Goal: Obtain resource: Obtain resource

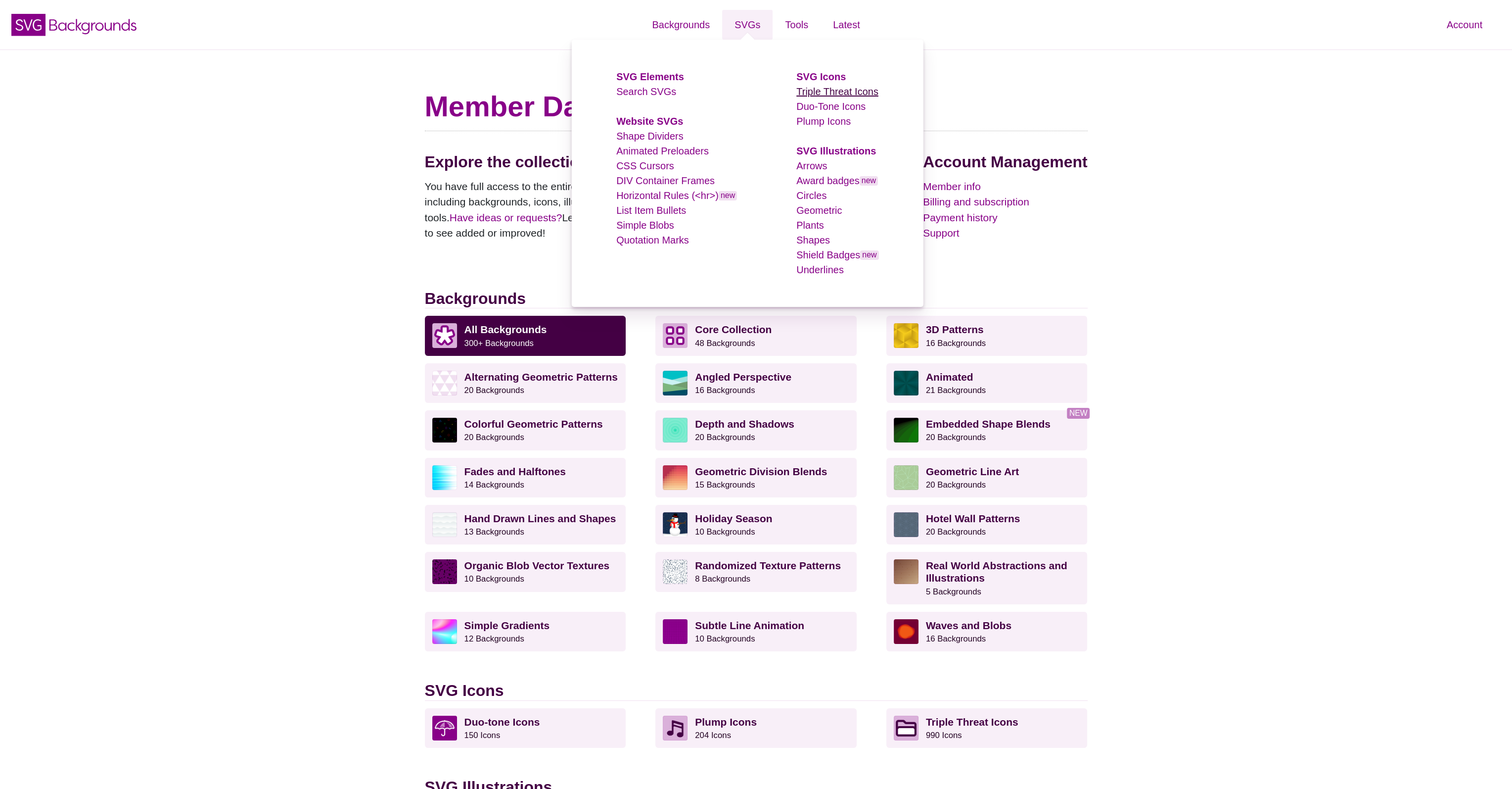
click at [805, 90] on link "Triple Threat Icons" at bounding box center [838, 91] width 82 height 11
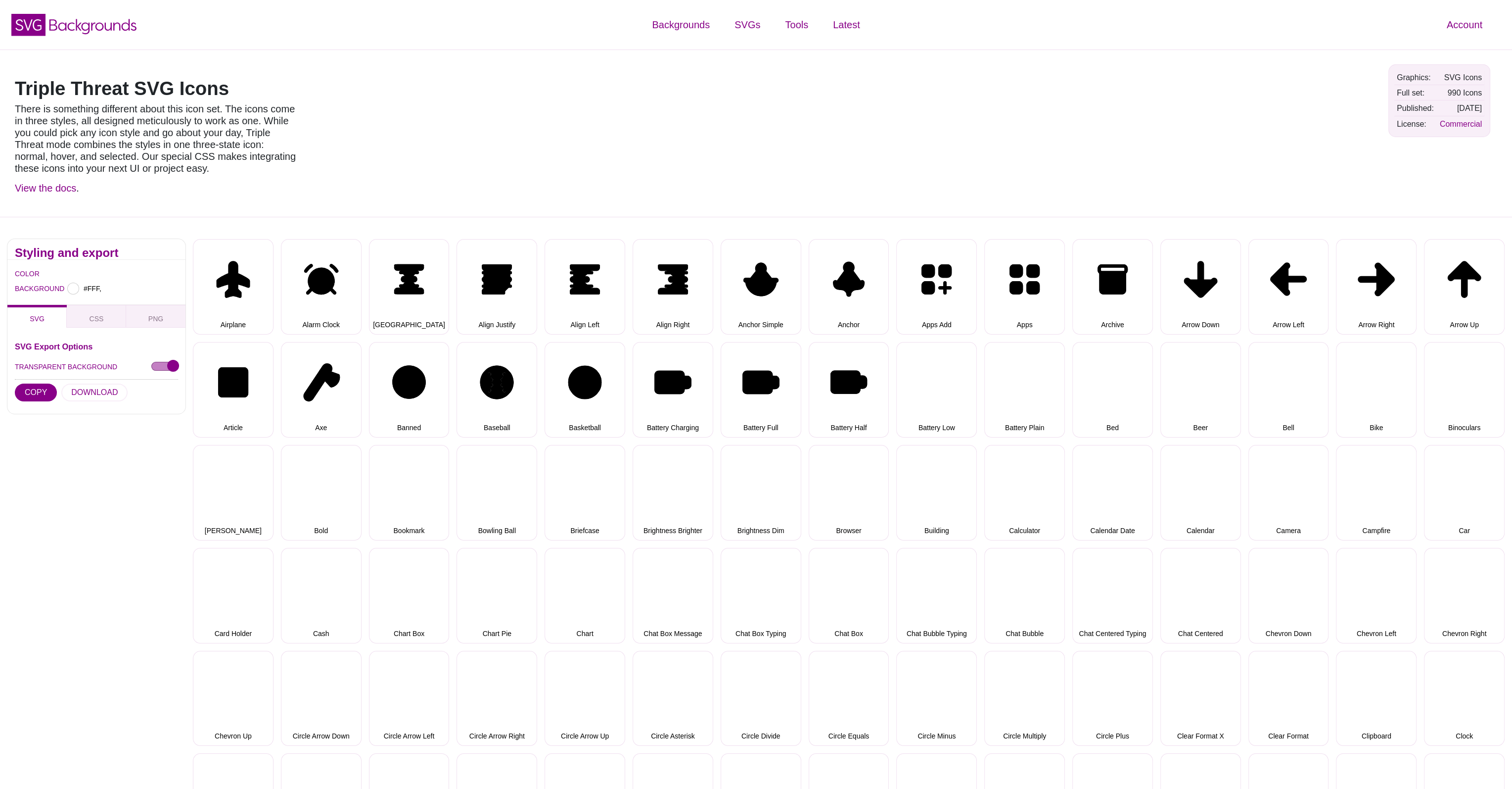
type input "#FFFFFF"
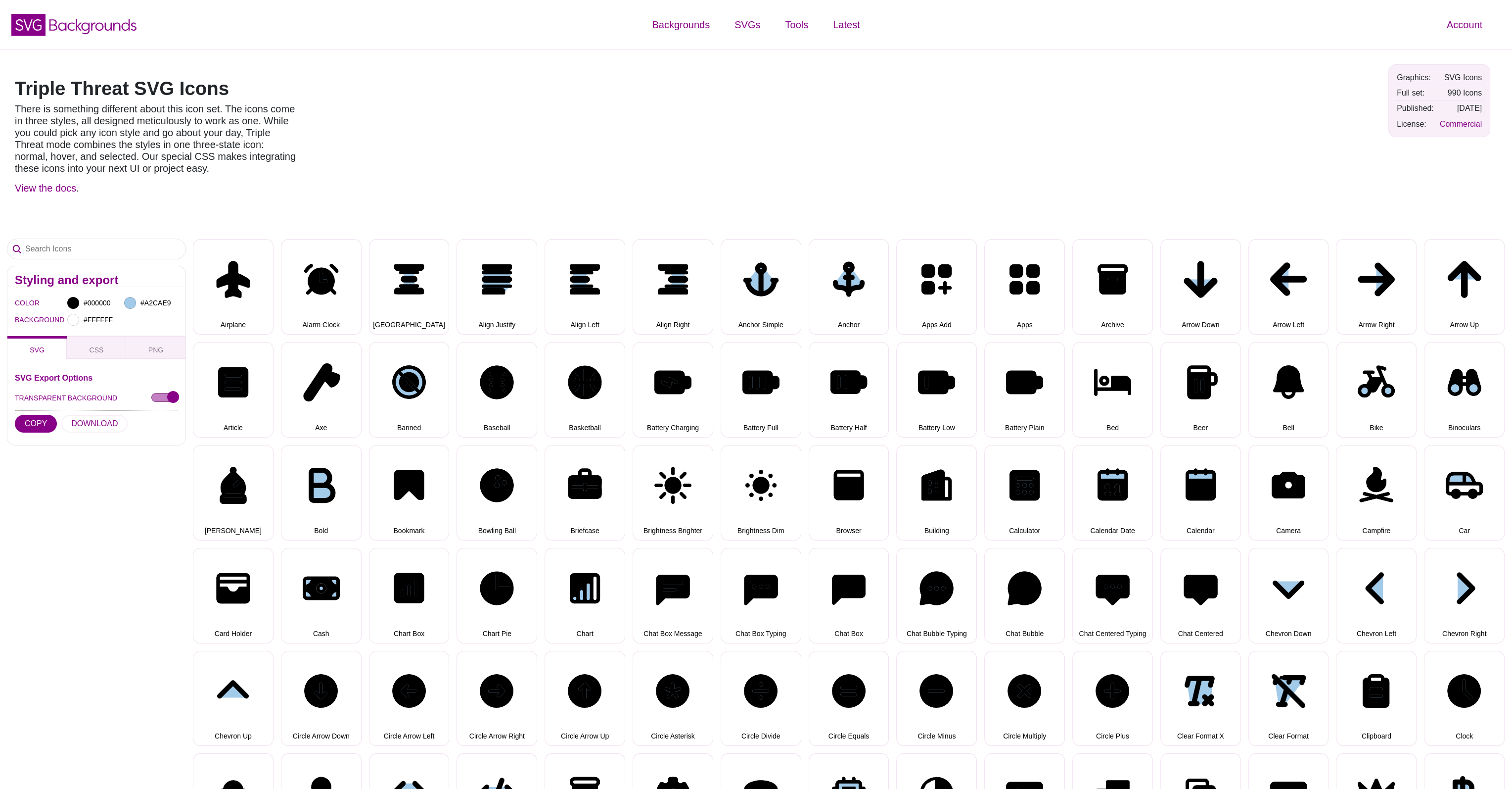
select select "triple threat"
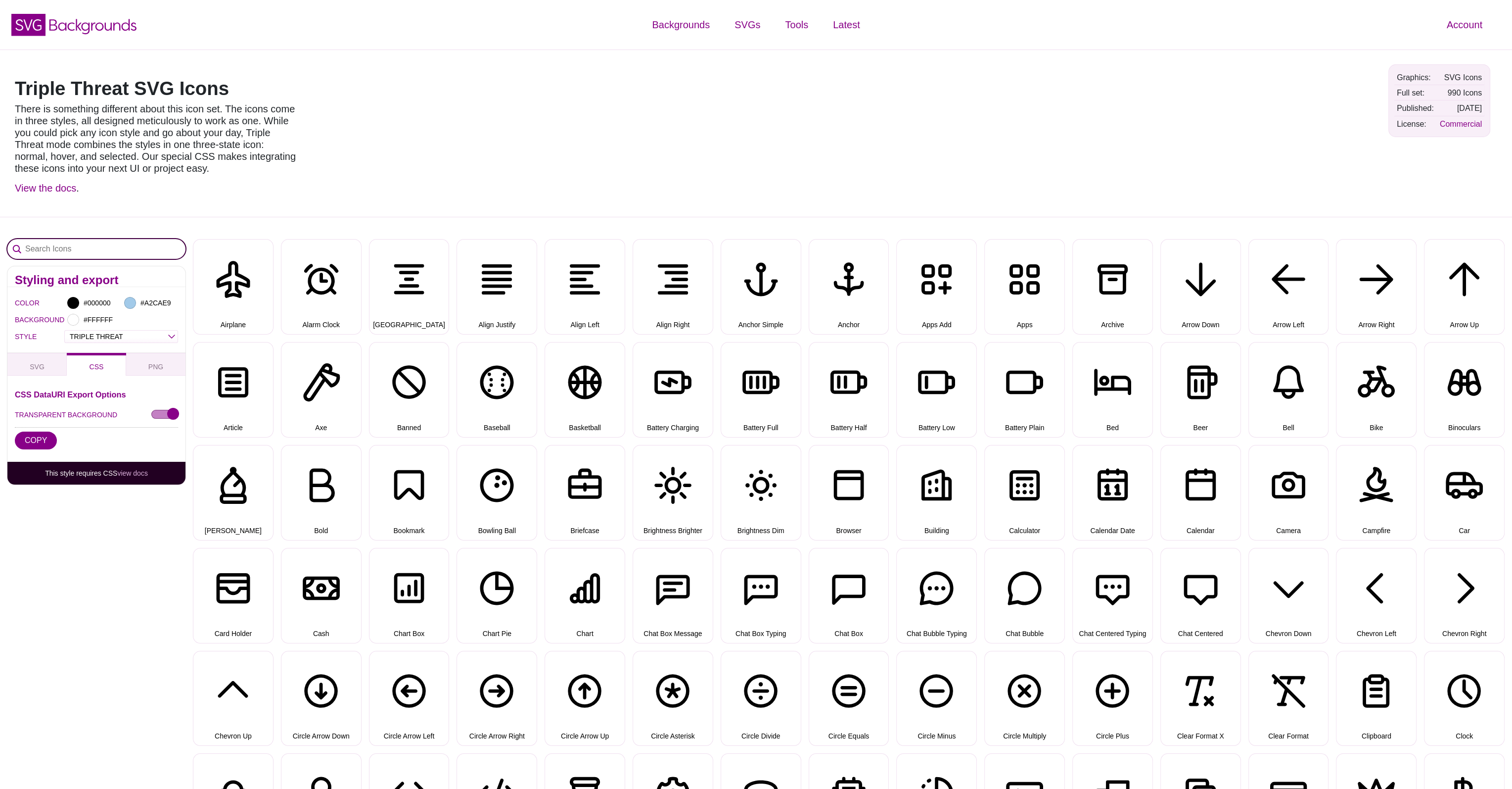
click at [127, 254] on input "Search Icons" at bounding box center [96, 248] width 178 height 20
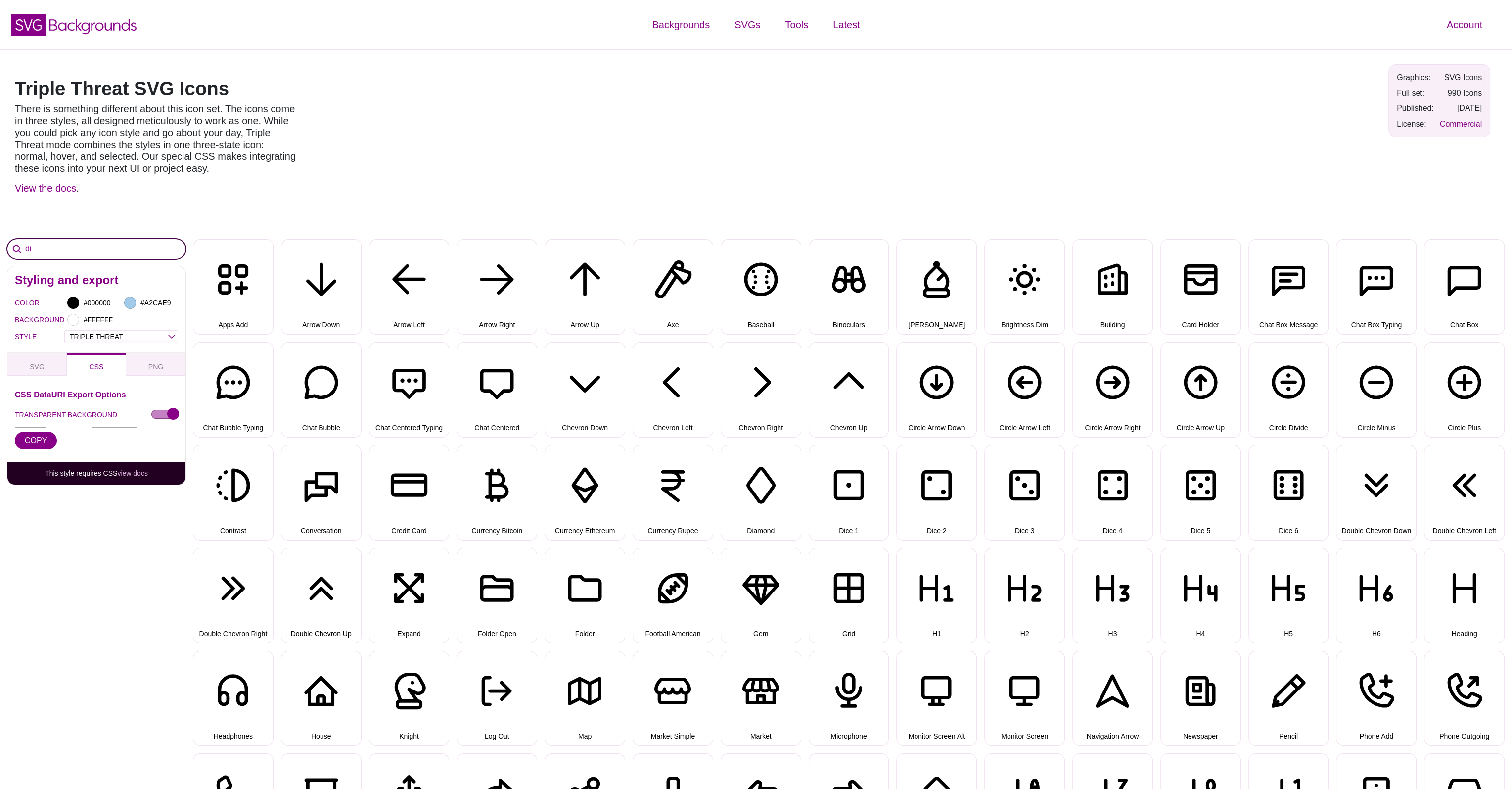
type input "d"
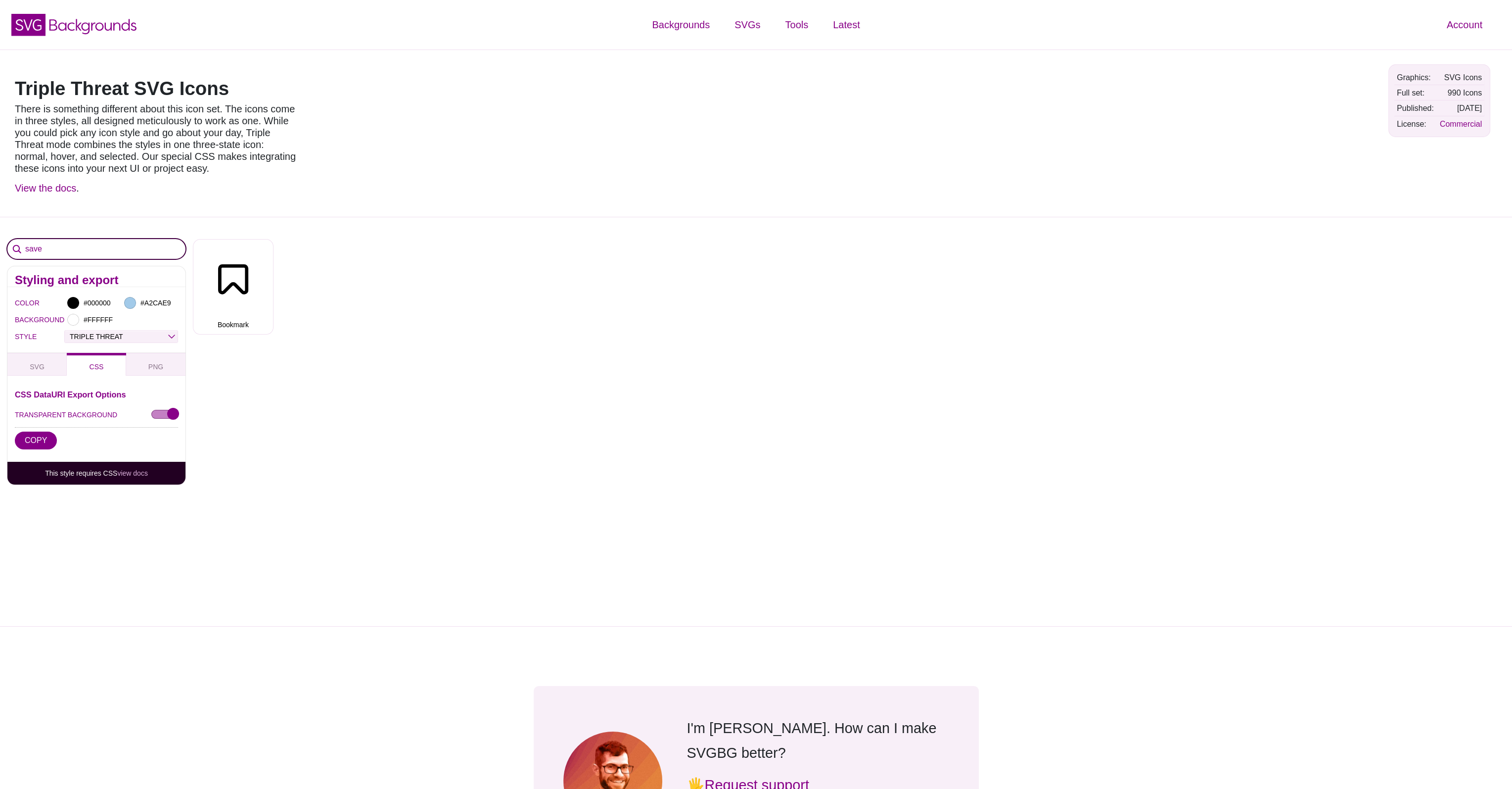
type input "save"
click at [139, 332] on select "OUTLINE DUO-TONE SOLID TRIPLE THREAT DOUBLE TROUBLE" at bounding box center [121, 336] width 113 height 11
select select "duo-tone"
click at [65, 331] on select "OUTLINE DUO-TONE SOLID TRIPLE THREAT DOUBLE TROUBLE" at bounding box center [121, 336] width 113 height 11
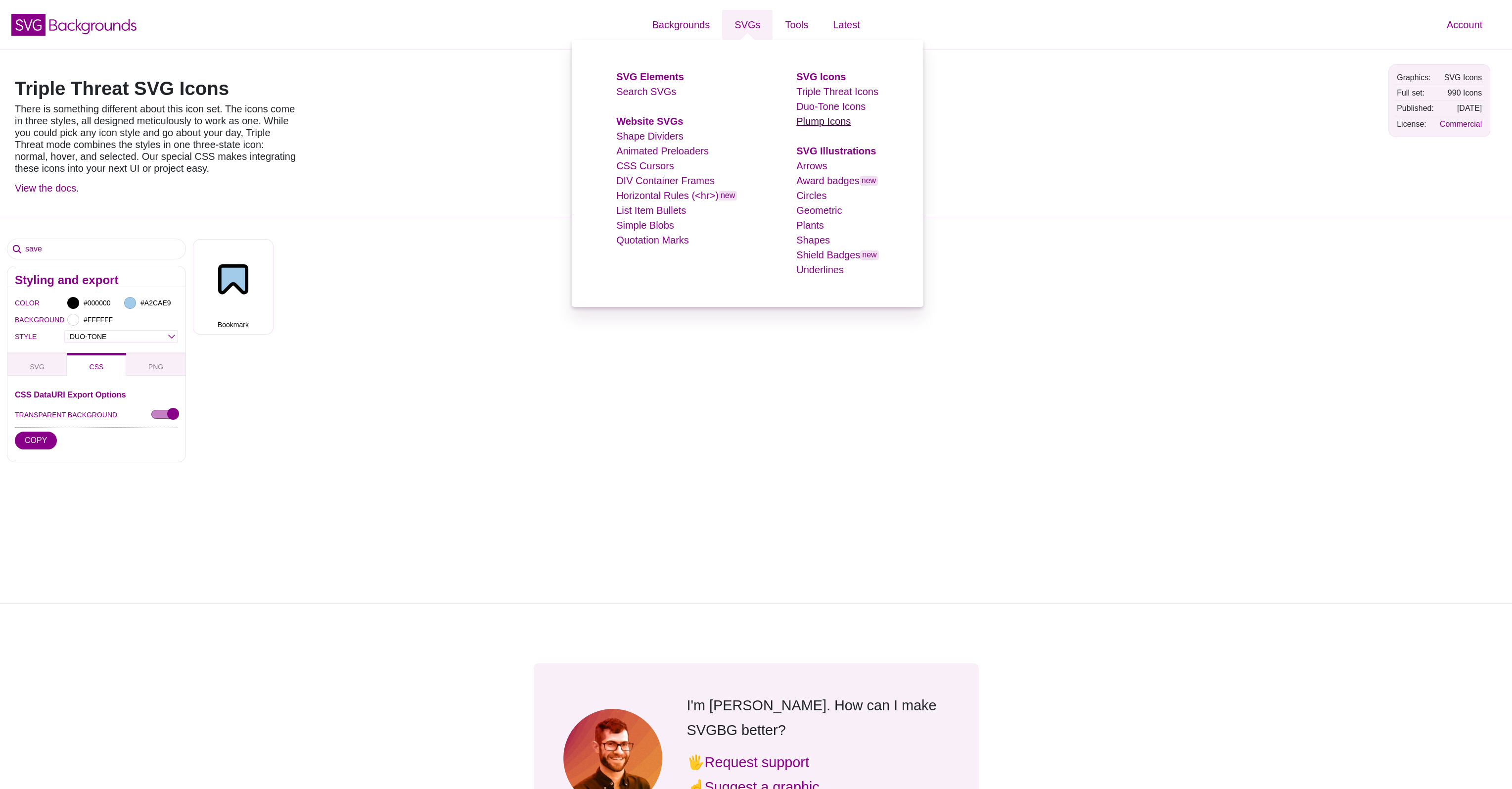
click at [822, 123] on link "Plump Icons" at bounding box center [824, 122] width 54 height 11
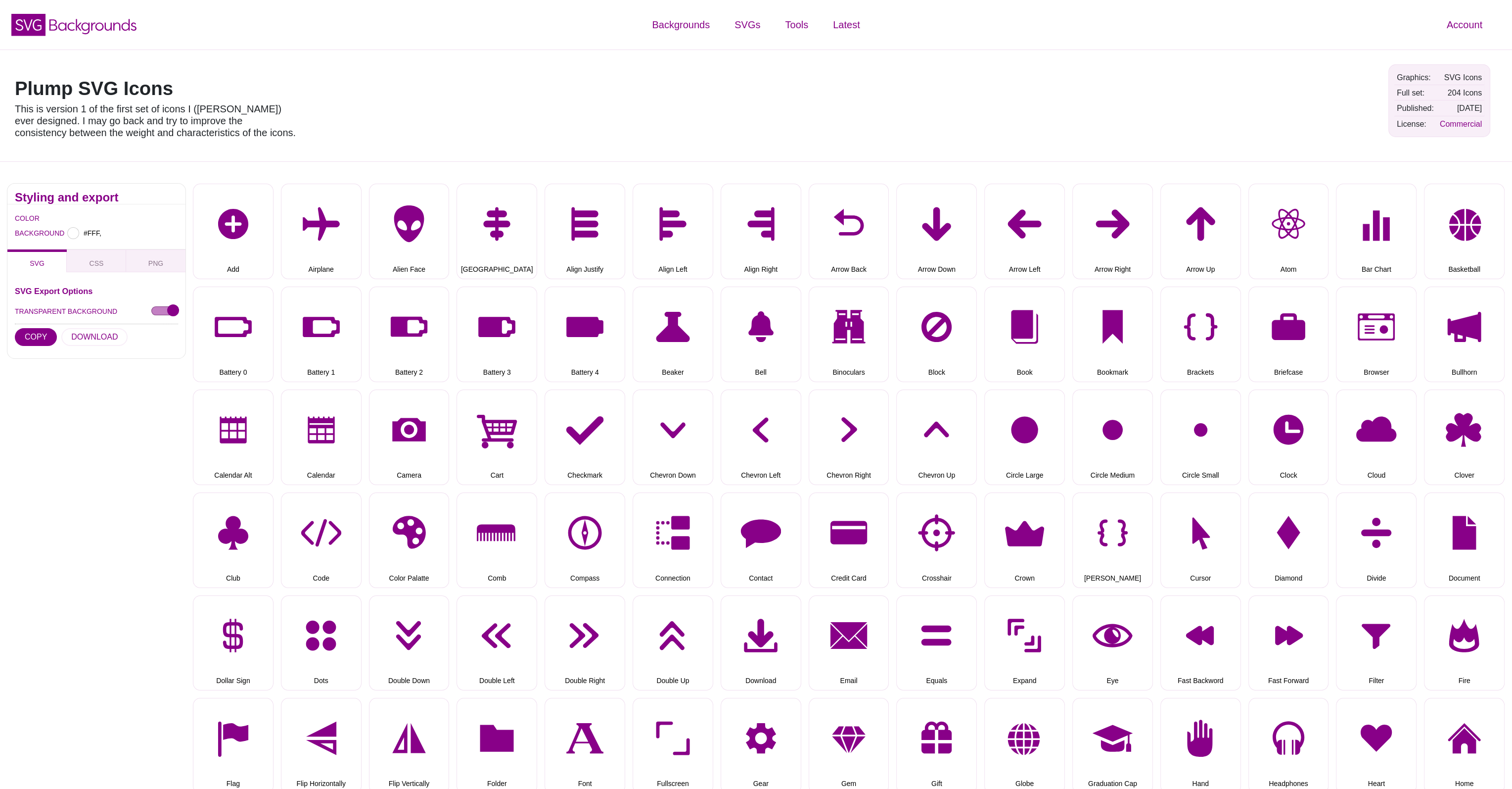
type input "#FFFFFF"
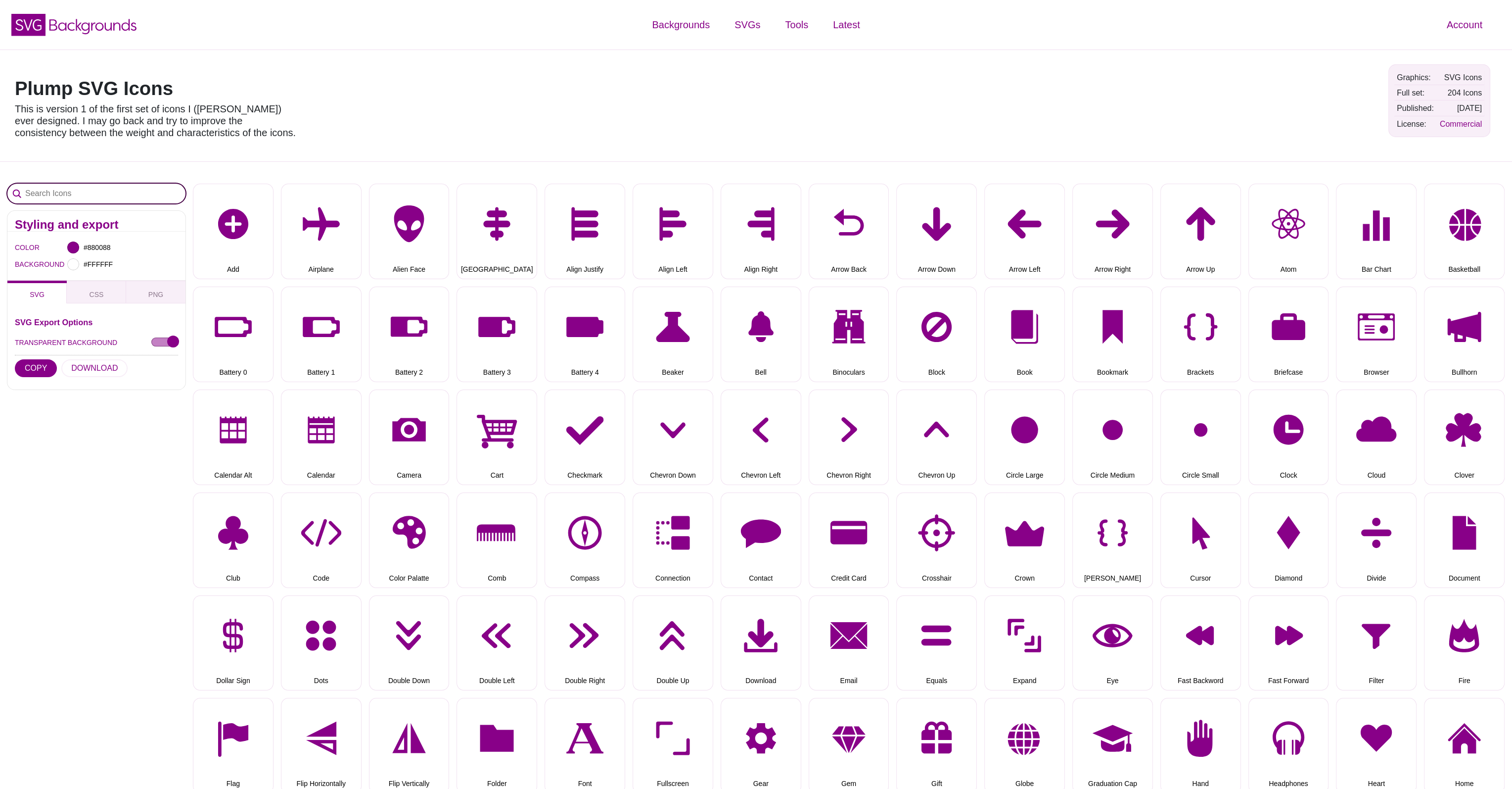
click at [54, 195] on input "Search Icons" at bounding box center [96, 193] width 178 height 20
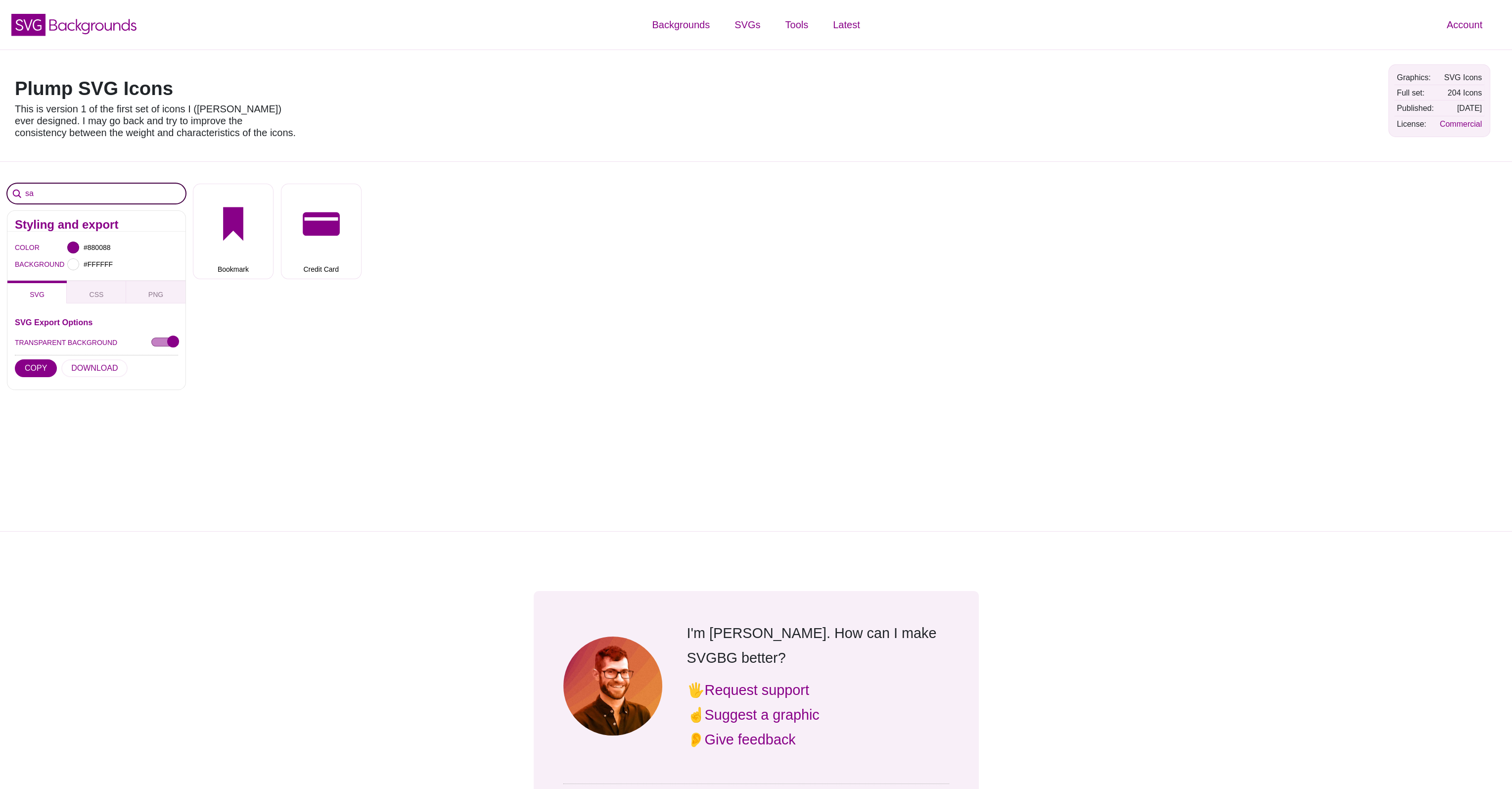
type input "s"
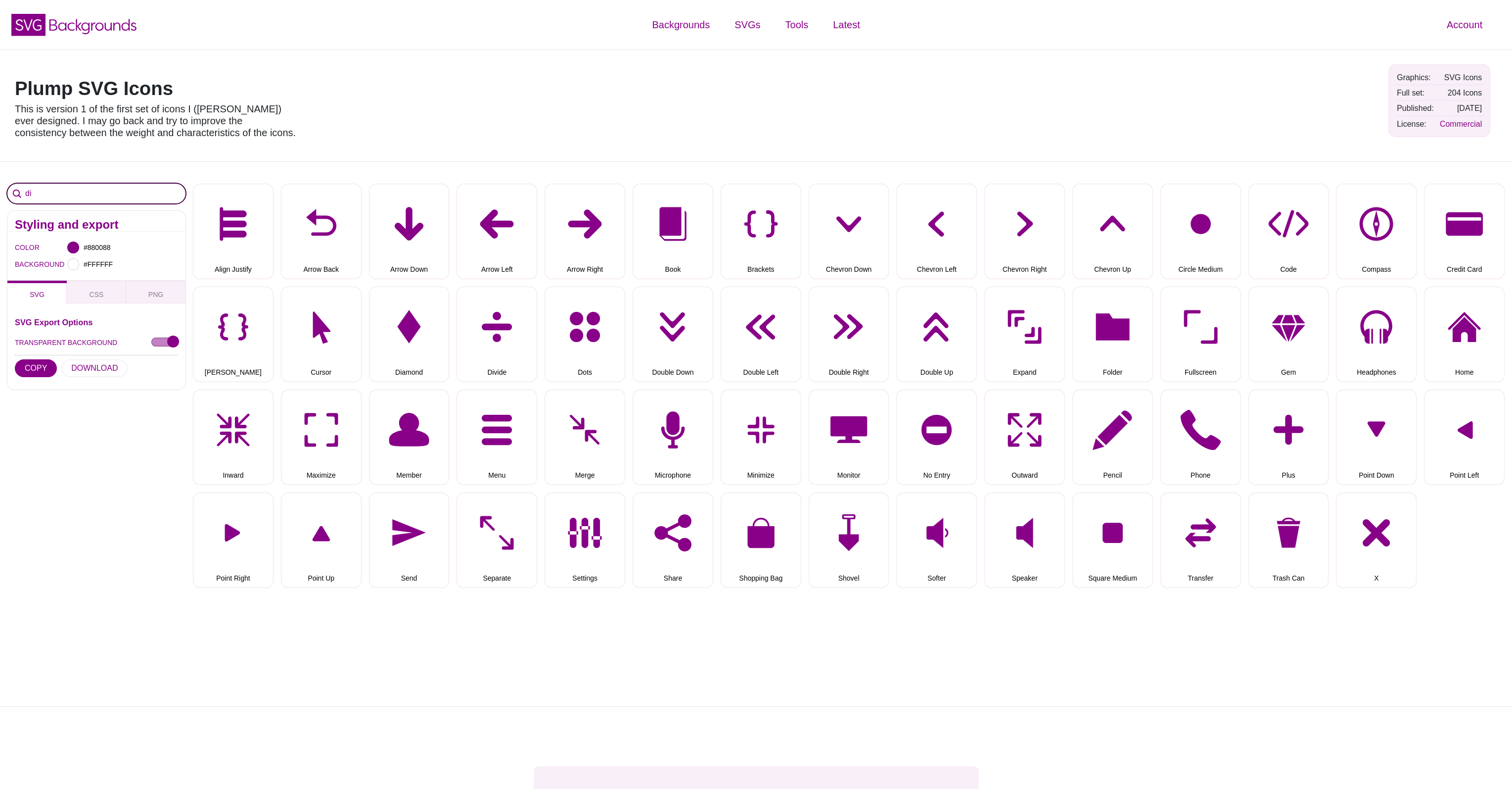
type input "d"
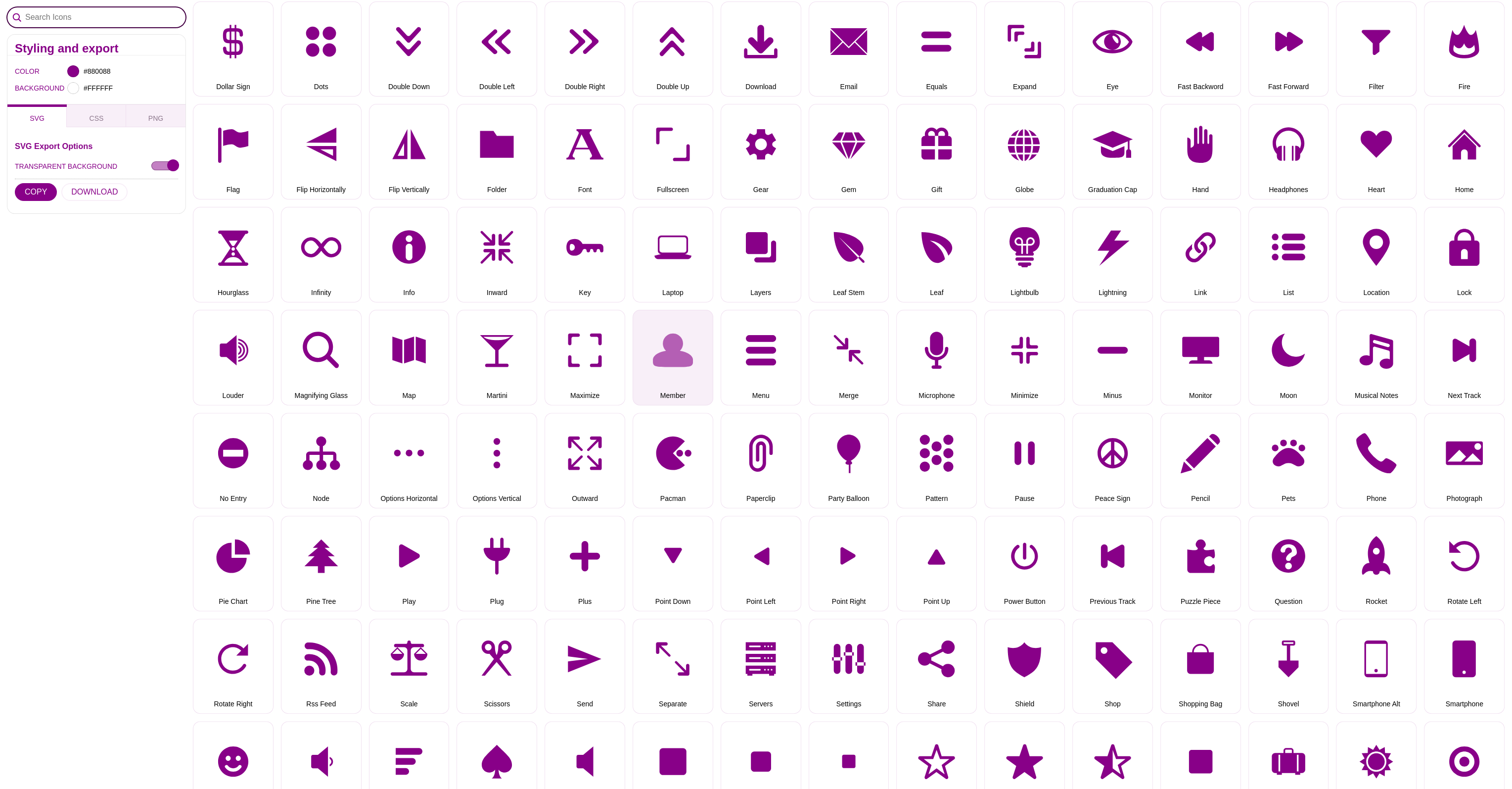
scroll to position [693, 0]
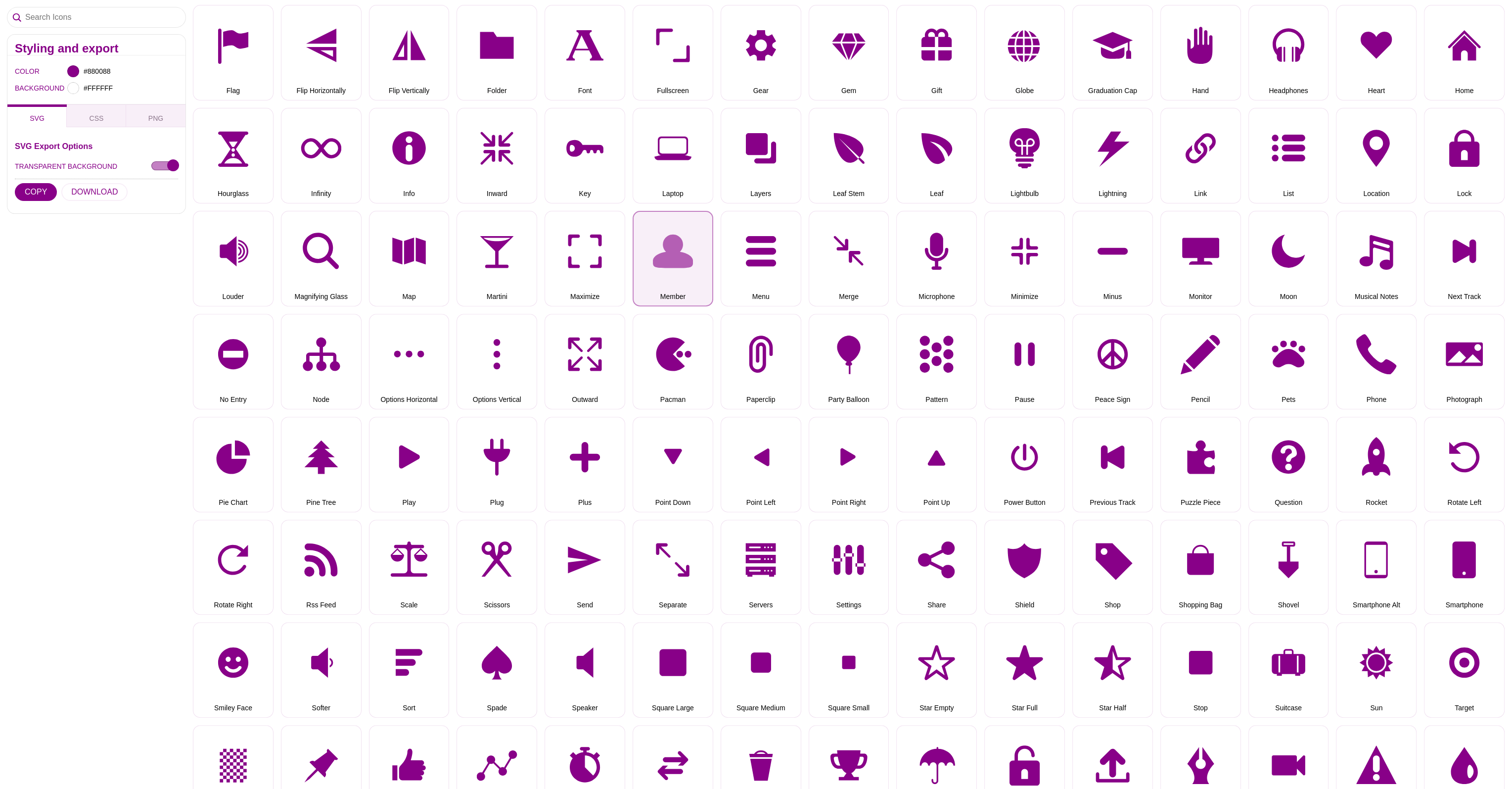
click at [661, 243] on button "Member" at bounding box center [673, 258] width 81 height 95
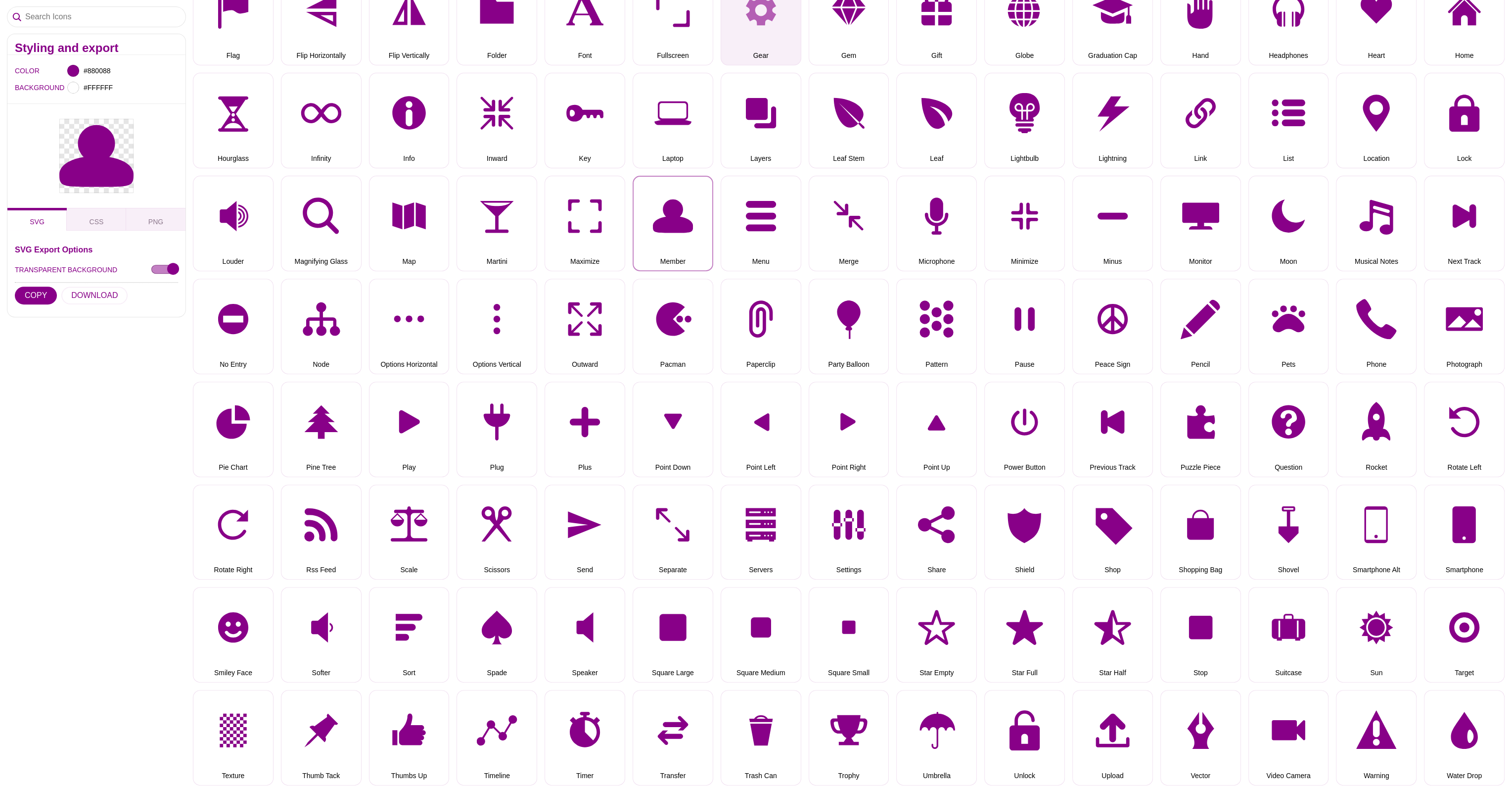
scroll to position [0, 0]
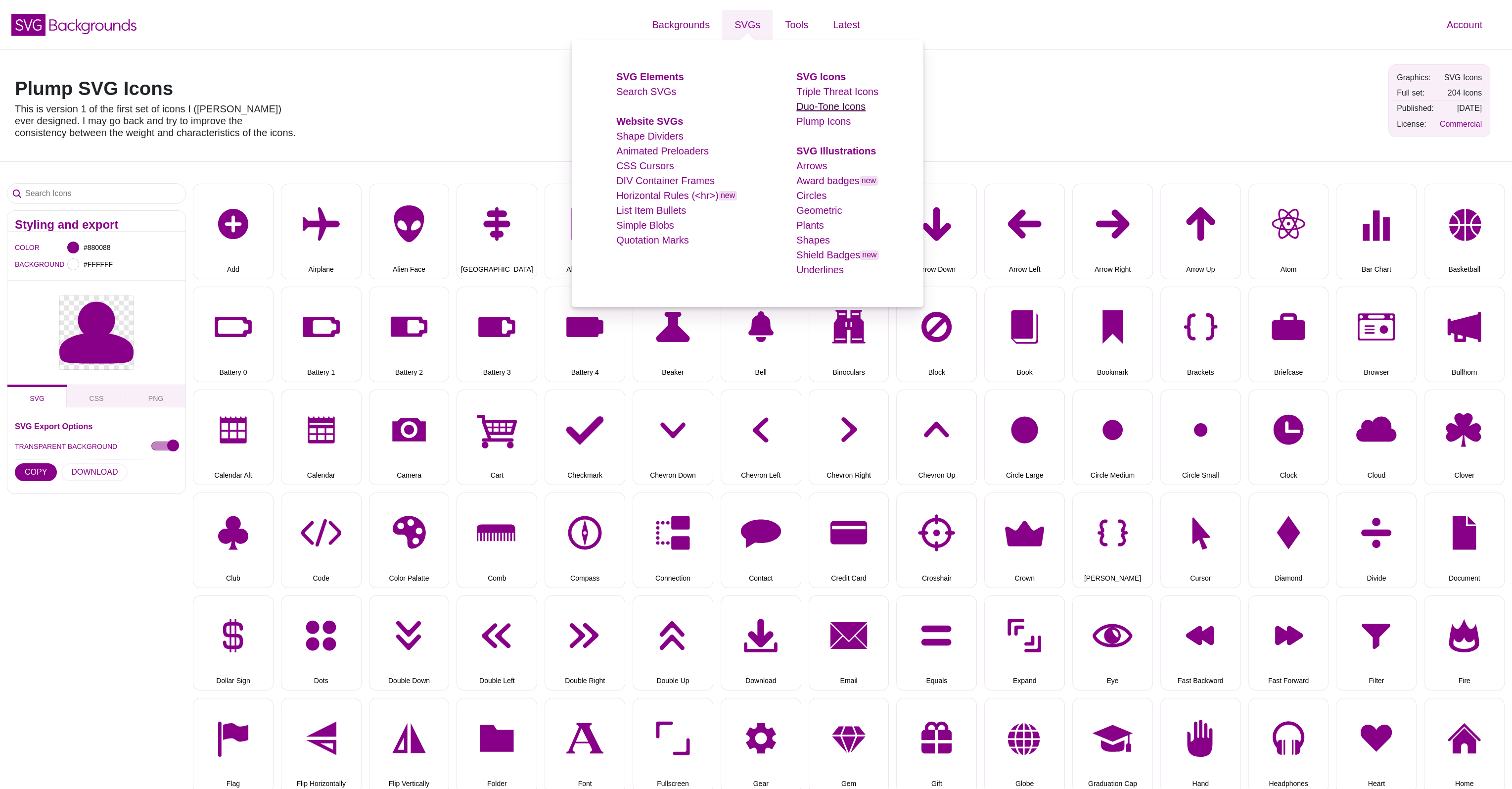
click at [804, 103] on link "Duo-Tone Icons" at bounding box center [831, 107] width 69 height 11
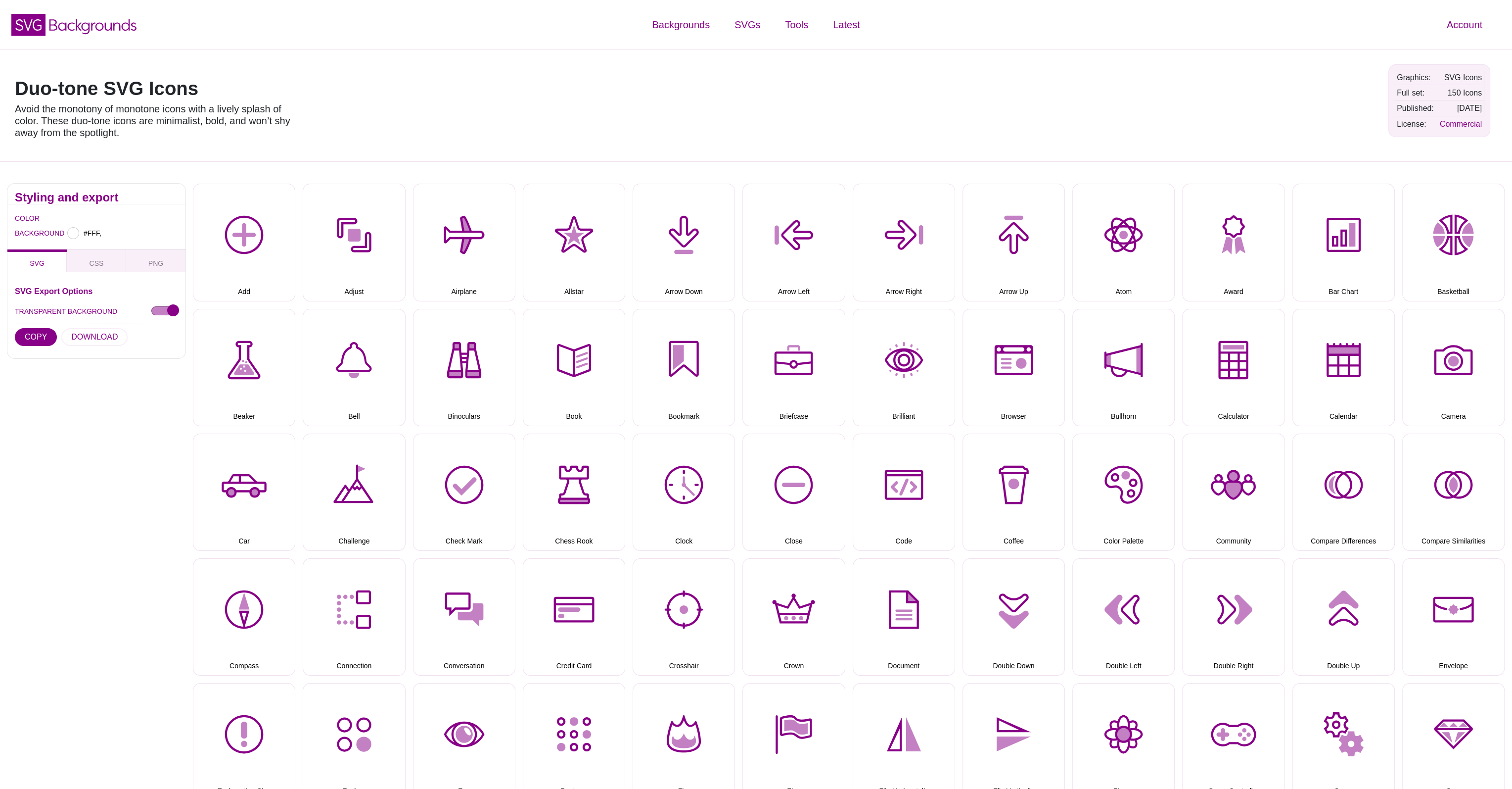
type input "#FFFFFF"
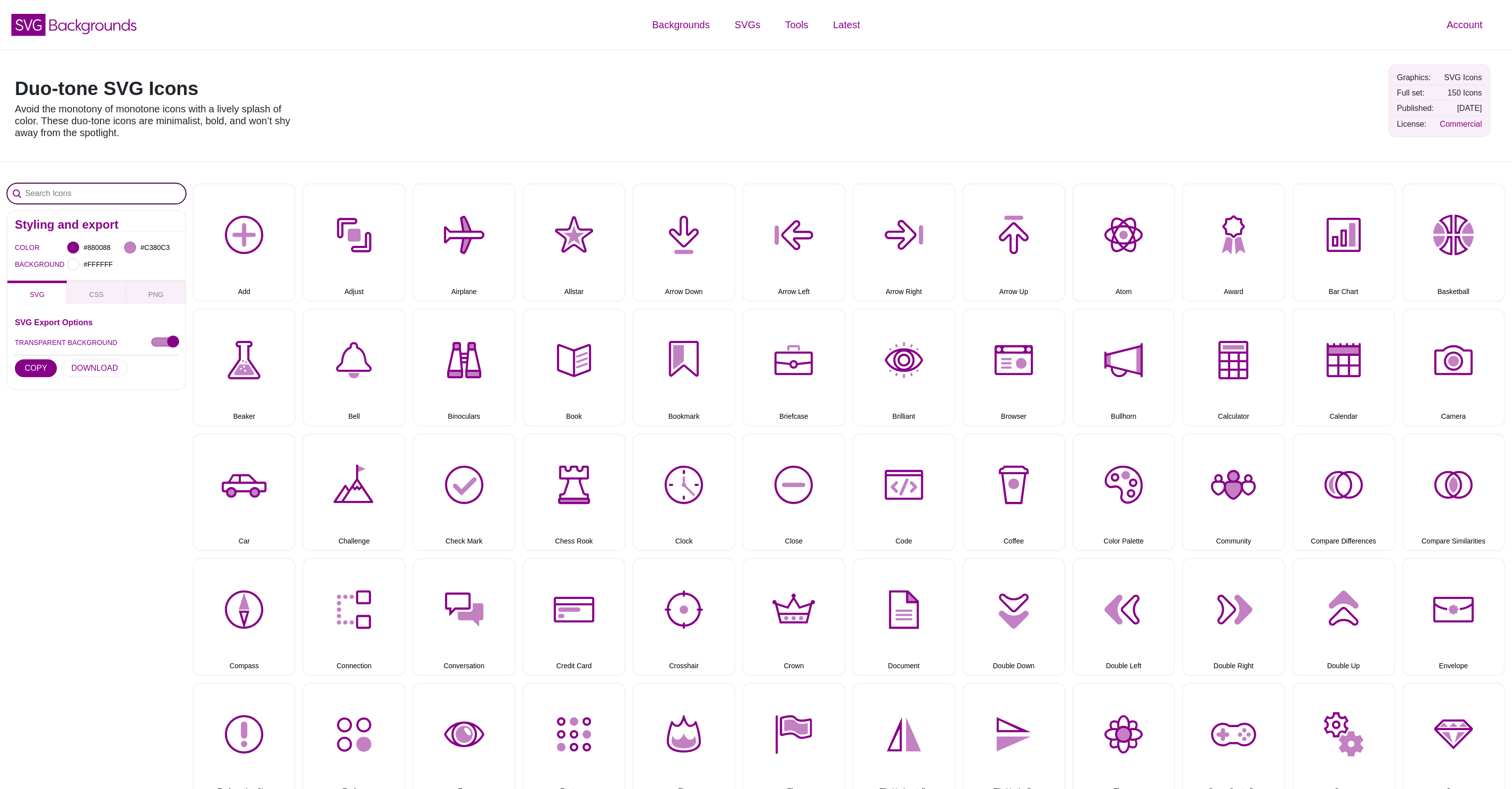
click at [142, 199] on input "Search Icons" at bounding box center [96, 193] width 178 height 20
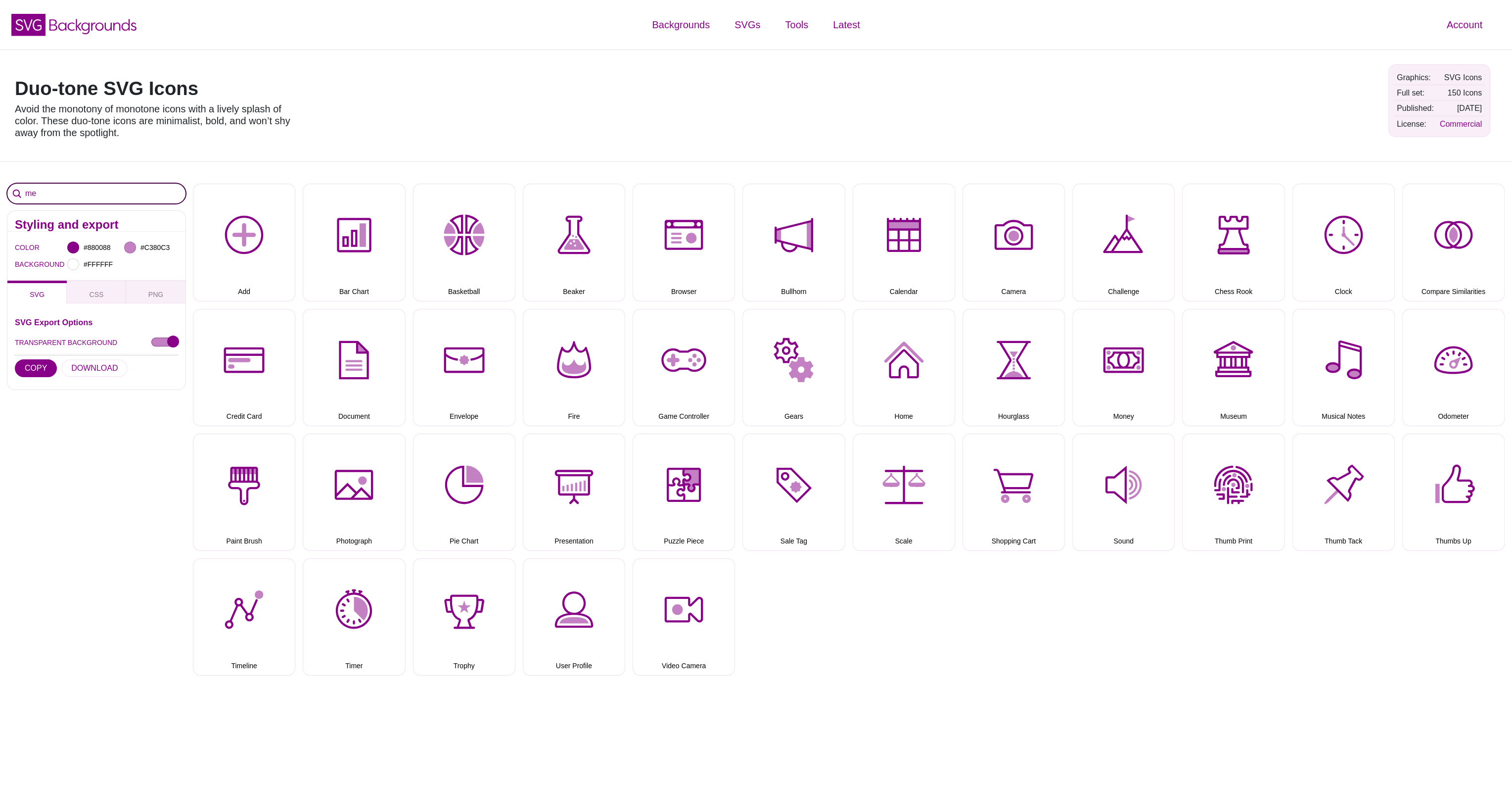
type input "m"
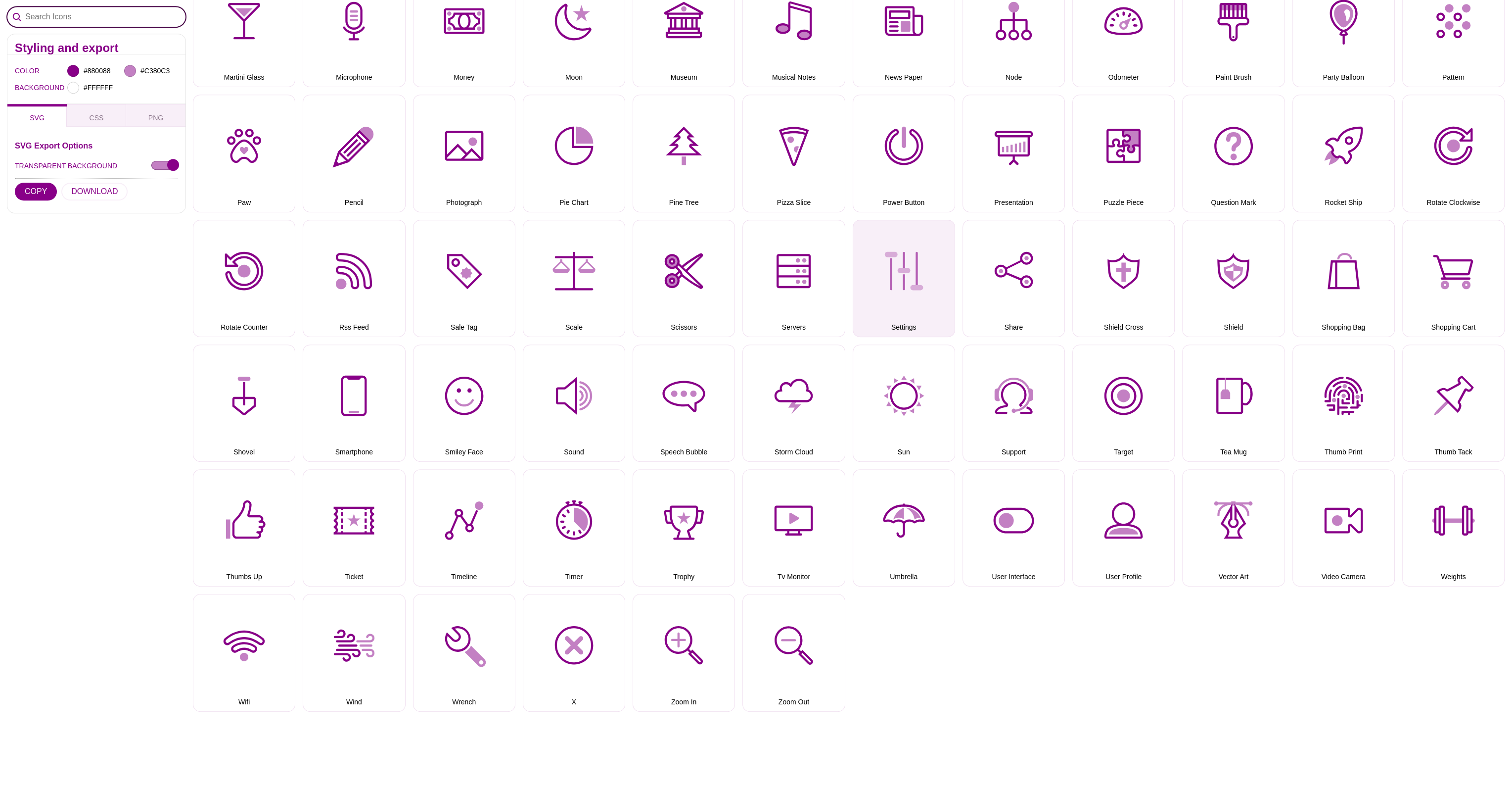
scroll to position [1089, 0]
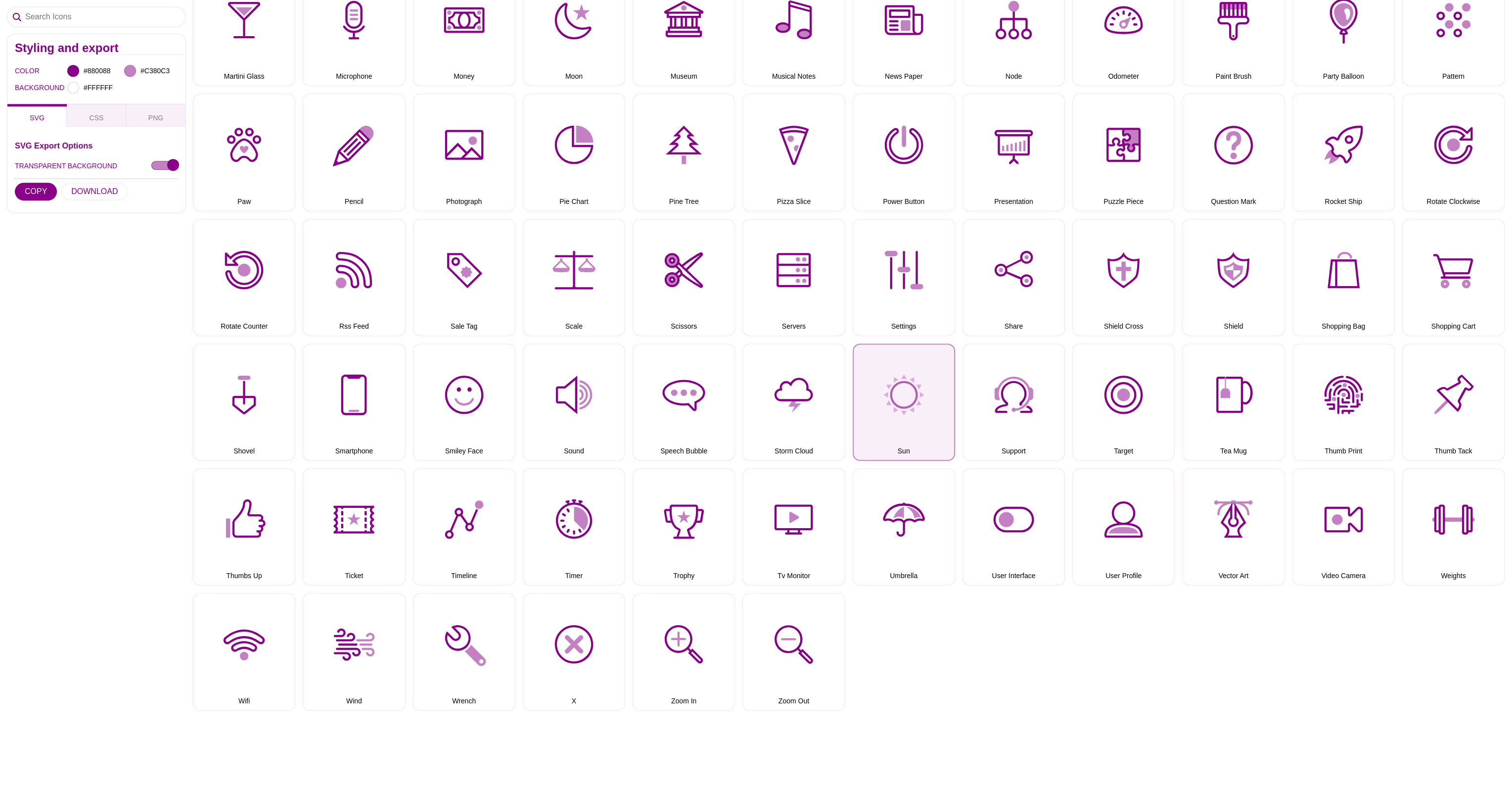
click at [915, 383] on button "Sun" at bounding box center [904, 402] width 103 height 117
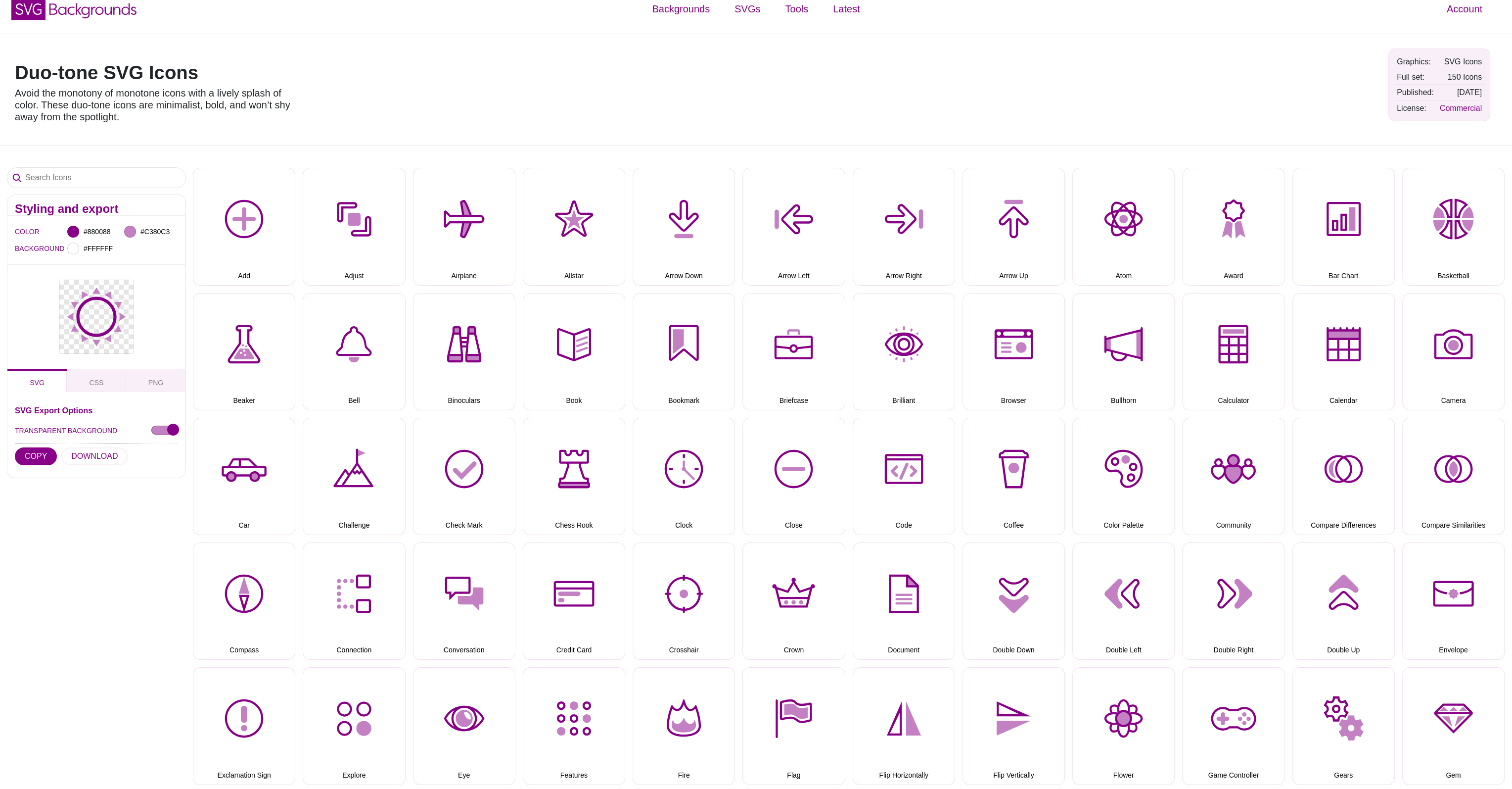
scroll to position [0, 0]
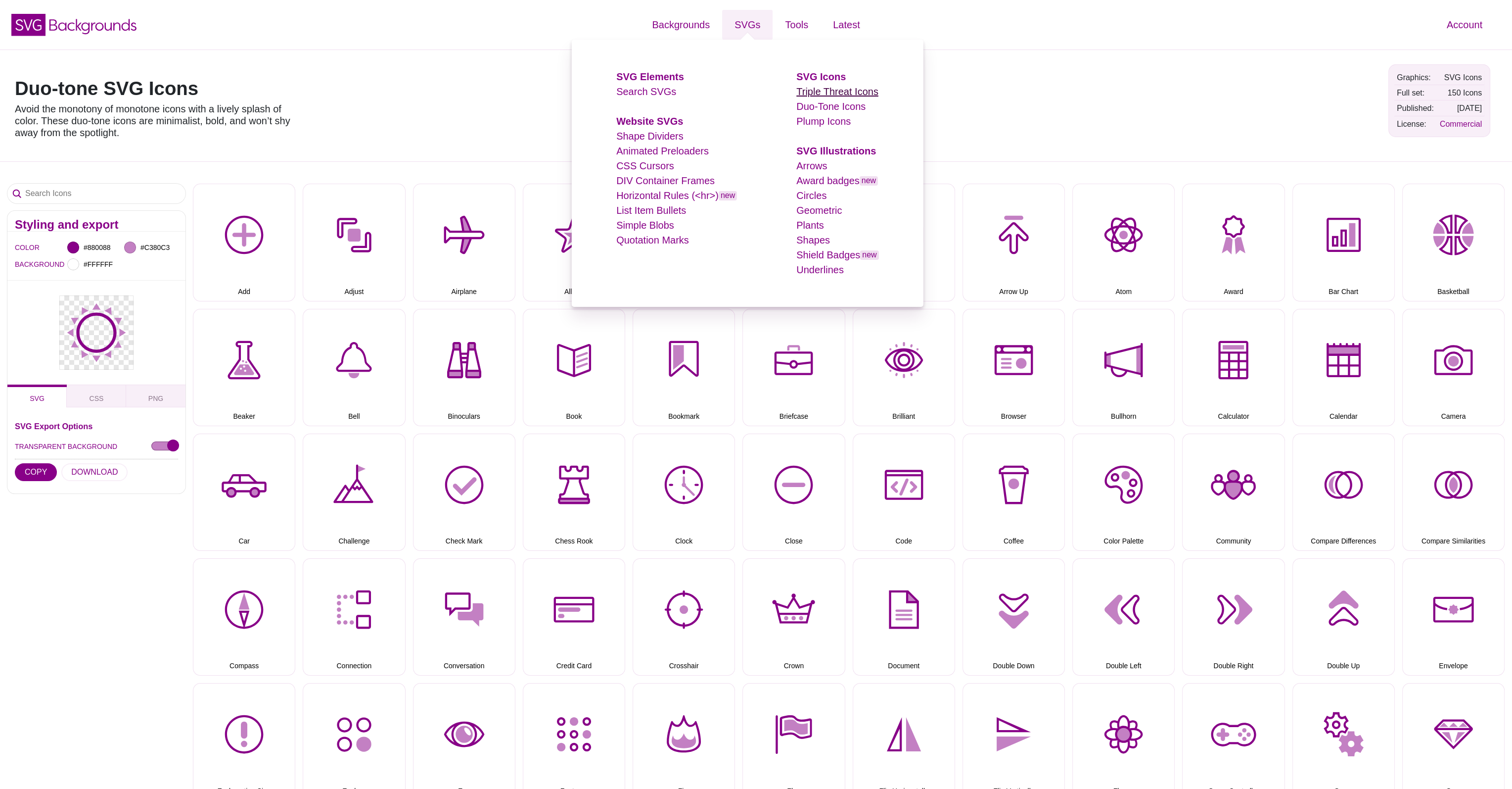
click at [819, 96] on link "Triple Threat Icons" at bounding box center [838, 91] width 82 height 11
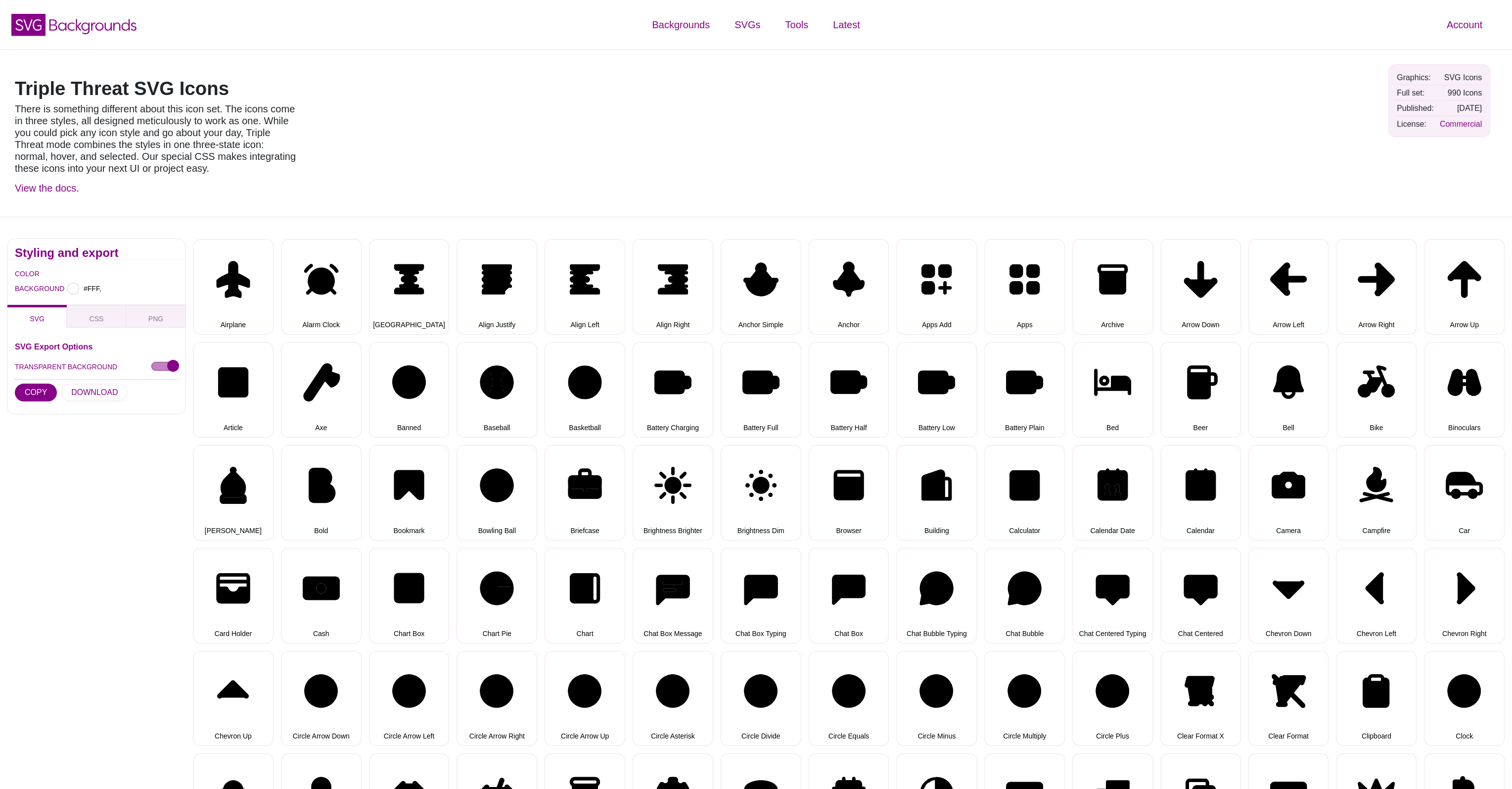
type input "#FFFFFF"
select select "triple threat"
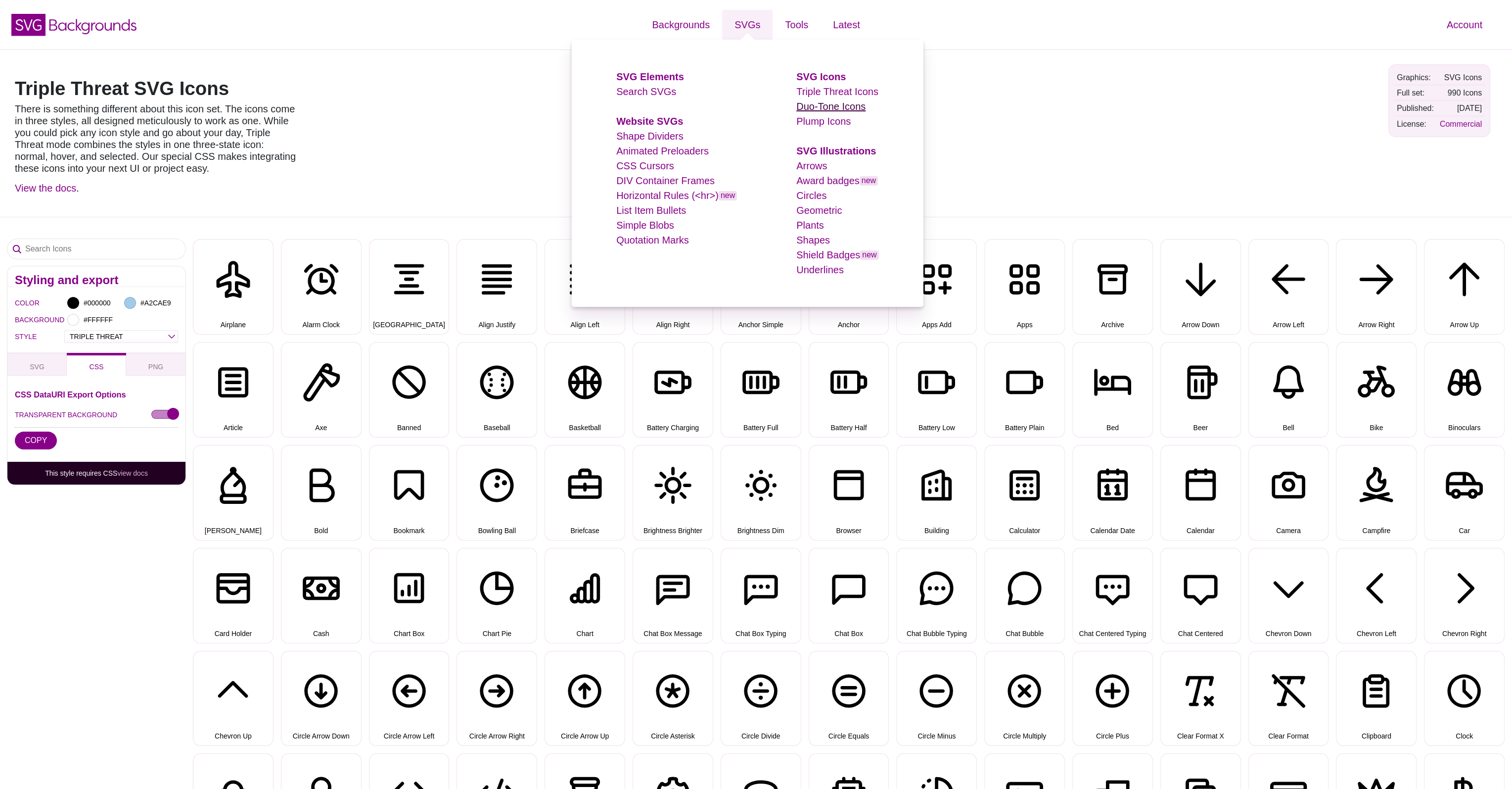
click at [818, 107] on link "Duo-Tone Icons" at bounding box center [831, 107] width 69 height 11
click at [812, 107] on link "Duo-Tone Icons" at bounding box center [831, 107] width 69 height 11
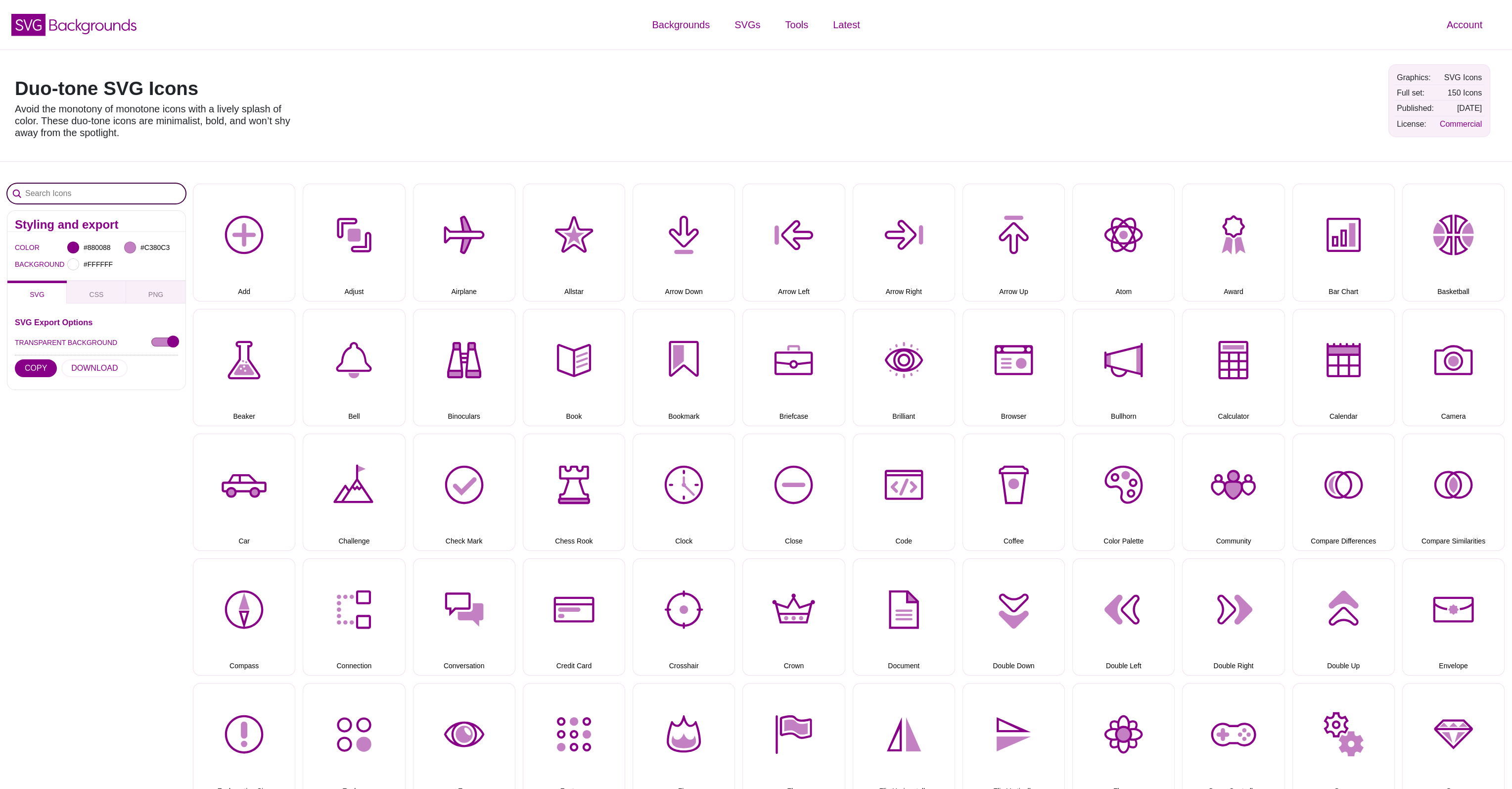
click at [120, 196] on input "Search Icons" at bounding box center [96, 193] width 178 height 20
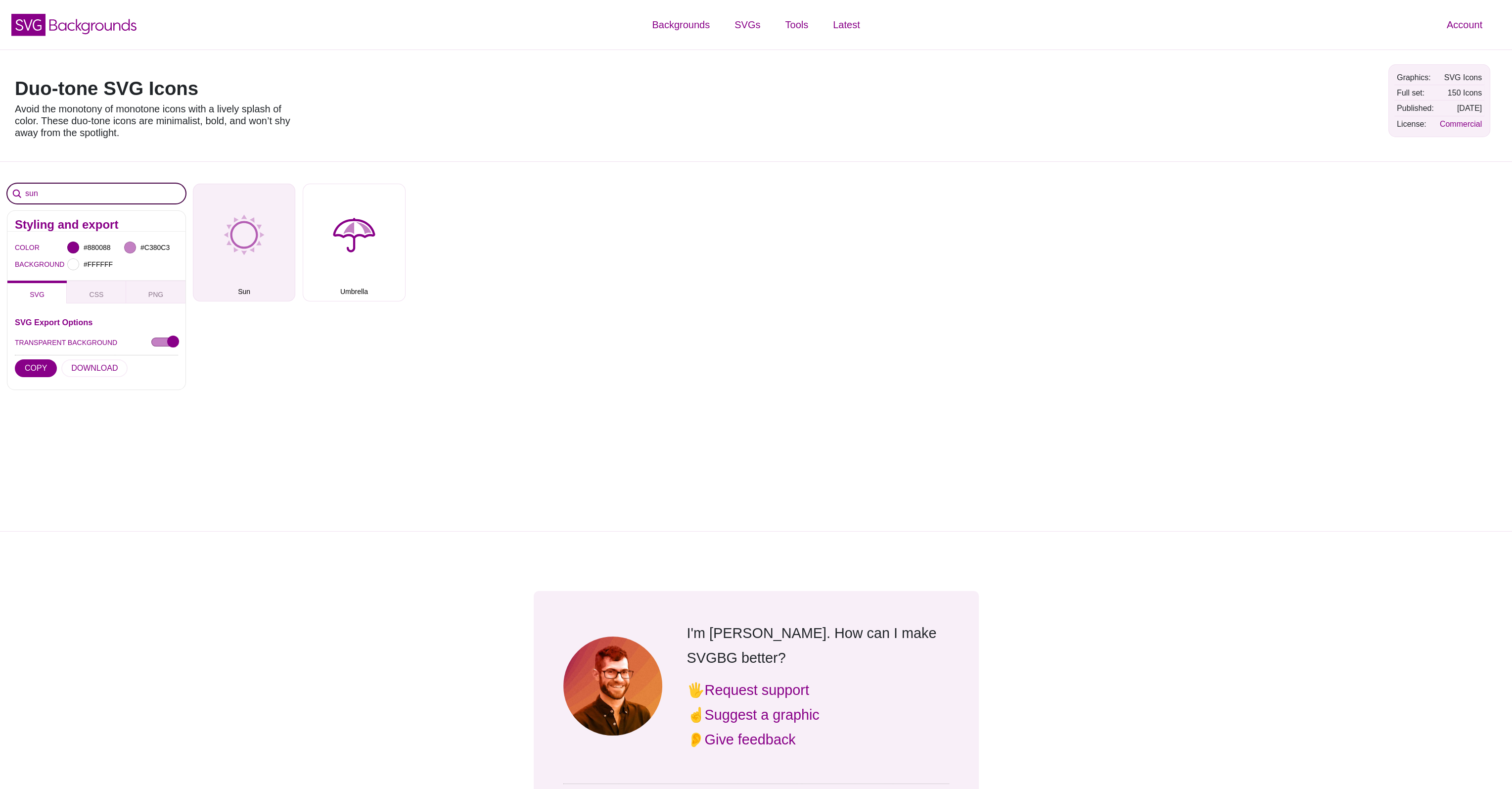
type input "sun"
click at [206, 243] on button "Sun" at bounding box center [244, 242] width 103 height 117
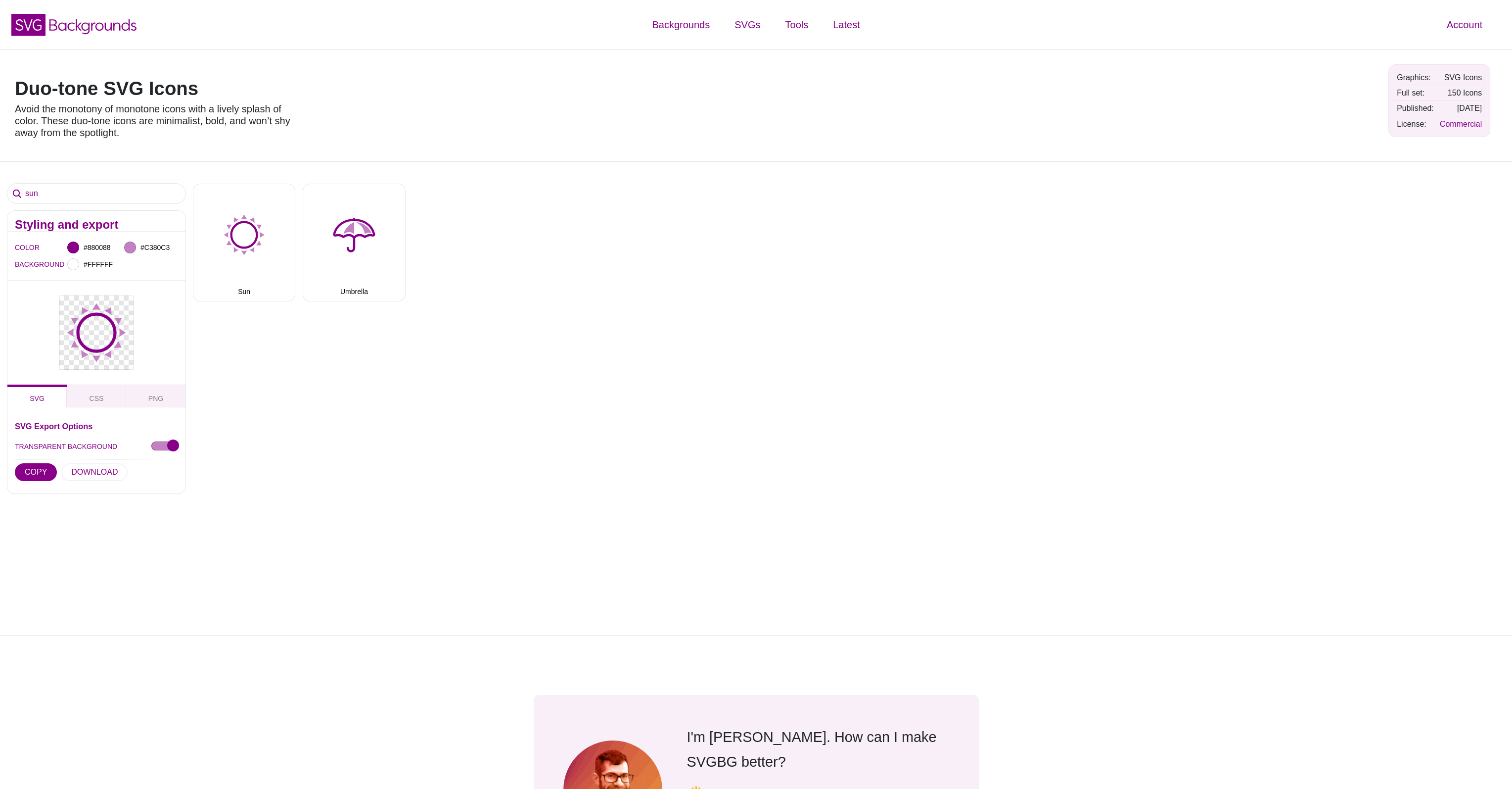
click at [400, 372] on div "sun Styling and export COLOR #880088 #C380C3 BACKGROUND #FFFFFF SVG CSS PNG SVG…" at bounding box center [756, 398] width 1512 height 474
click at [35, 470] on button "COPY" at bounding box center [36, 472] width 42 height 18
click at [89, 244] on input "#880088" at bounding box center [100, 248] width 37 height 13
drag, startPoint x: 192, startPoint y: 316, endPoint x: 108, endPoint y: 353, distance: 91.8
click at [108, 353] on body "SVG Backgrounds Logo Backgrounds Categories Abstract Patterns Geometric Gradien…" at bounding box center [756, 685] width 1512 height 1371
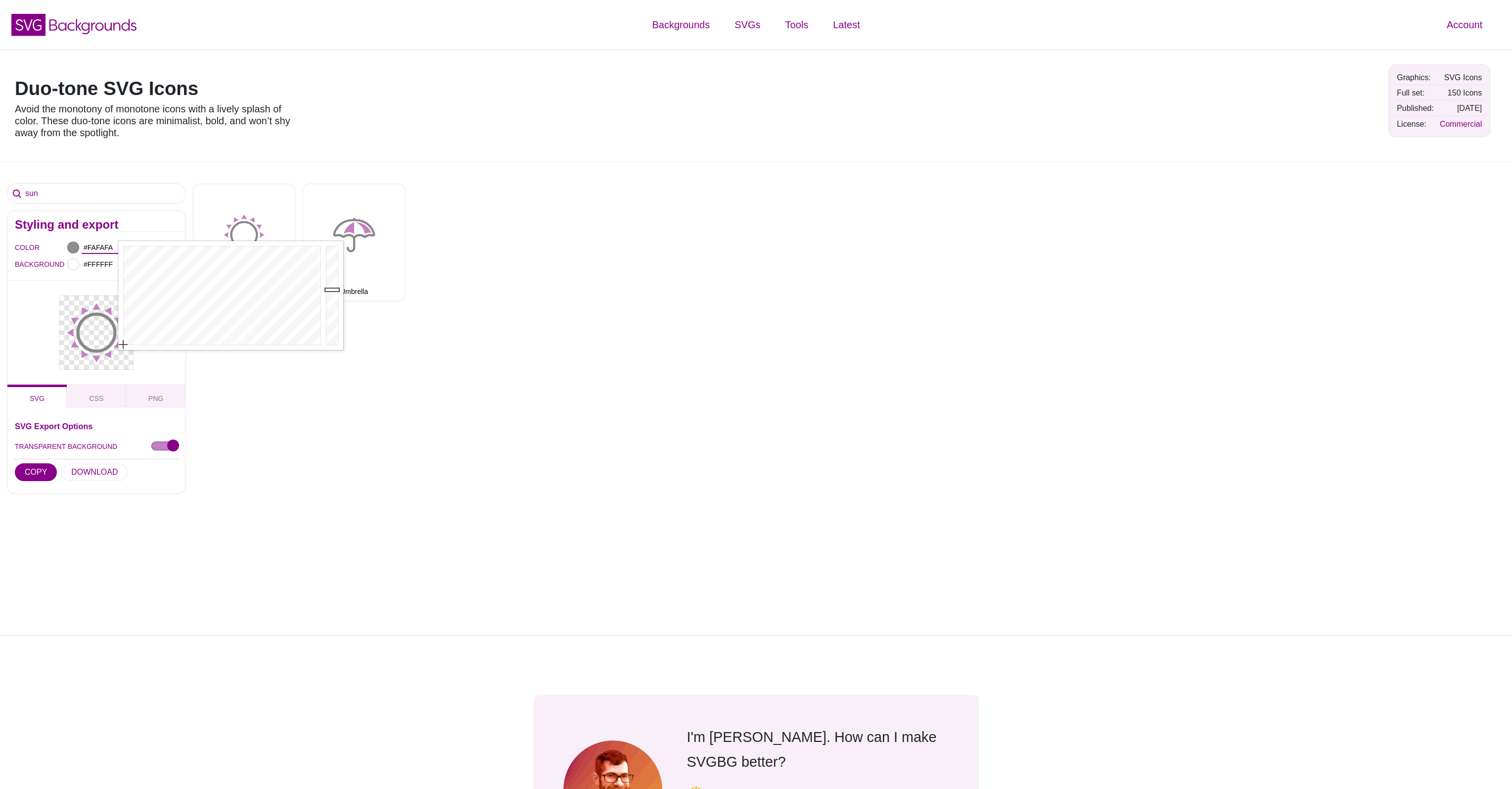
type input "#FFFFFF"
drag, startPoint x: 331, startPoint y: 289, endPoint x: 328, endPoint y: 239, distance: 50.1
click at [328, 239] on body "SVG Backgrounds Logo Backgrounds Categories Abstract Patterns Geometric Gradien…" at bounding box center [756, 685] width 1512 height 1371
click at [203, 379] on div "sun Styling and export COLOR #FFFFFF #C380C3 BACKGROUND #FFFFFF SVG CSS PNG SVG…" at bounding box center [756, 398] width 1512 height 474
click at [154, 241] on input "#C380C3" at bounding box center [157, 248] width 37 height 13
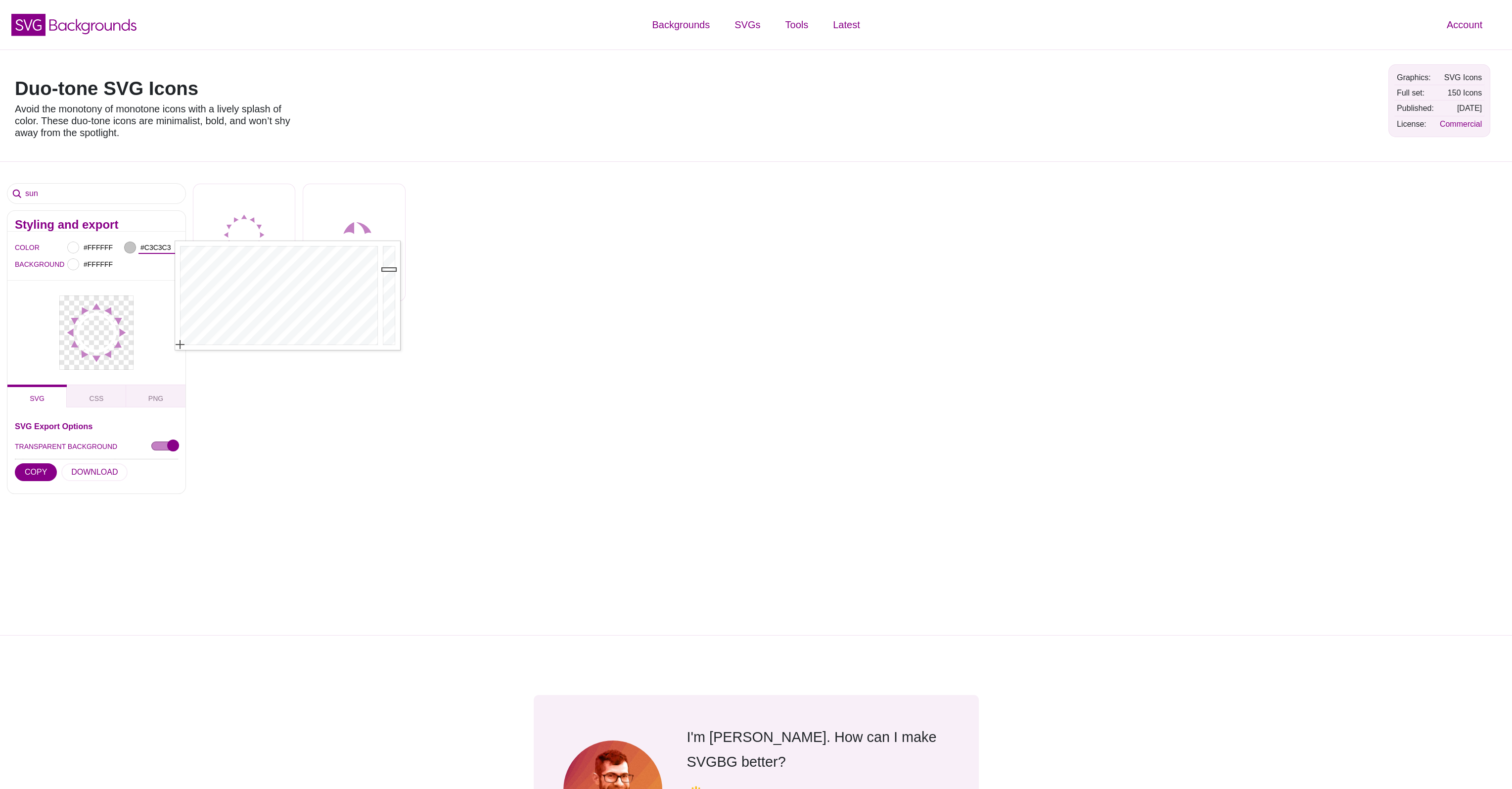
drag, startPoint x: 219, startPoint y: 297, endPoint x: 155, endPoint y: 369, distance: 96.3
click at [155, 369] on body "SVG Backgrounds Logo Backgrounds Categories Abstract Patterns Geometric Gradien…" at bounding box center [756, 685] width 1512 height 1371
type input "#FFFFFF"
drag, startPoint x: 390, startPoint y: 268, endPoint x: 390, endPoint y: 228, distance: 40.0
click at [390, 228] on body "SVG Backgrounds Logo Backgrounds Categories Abstract Patterns Geometric Gradien…" at bounding box center [756, 685] width 1512 height 1371
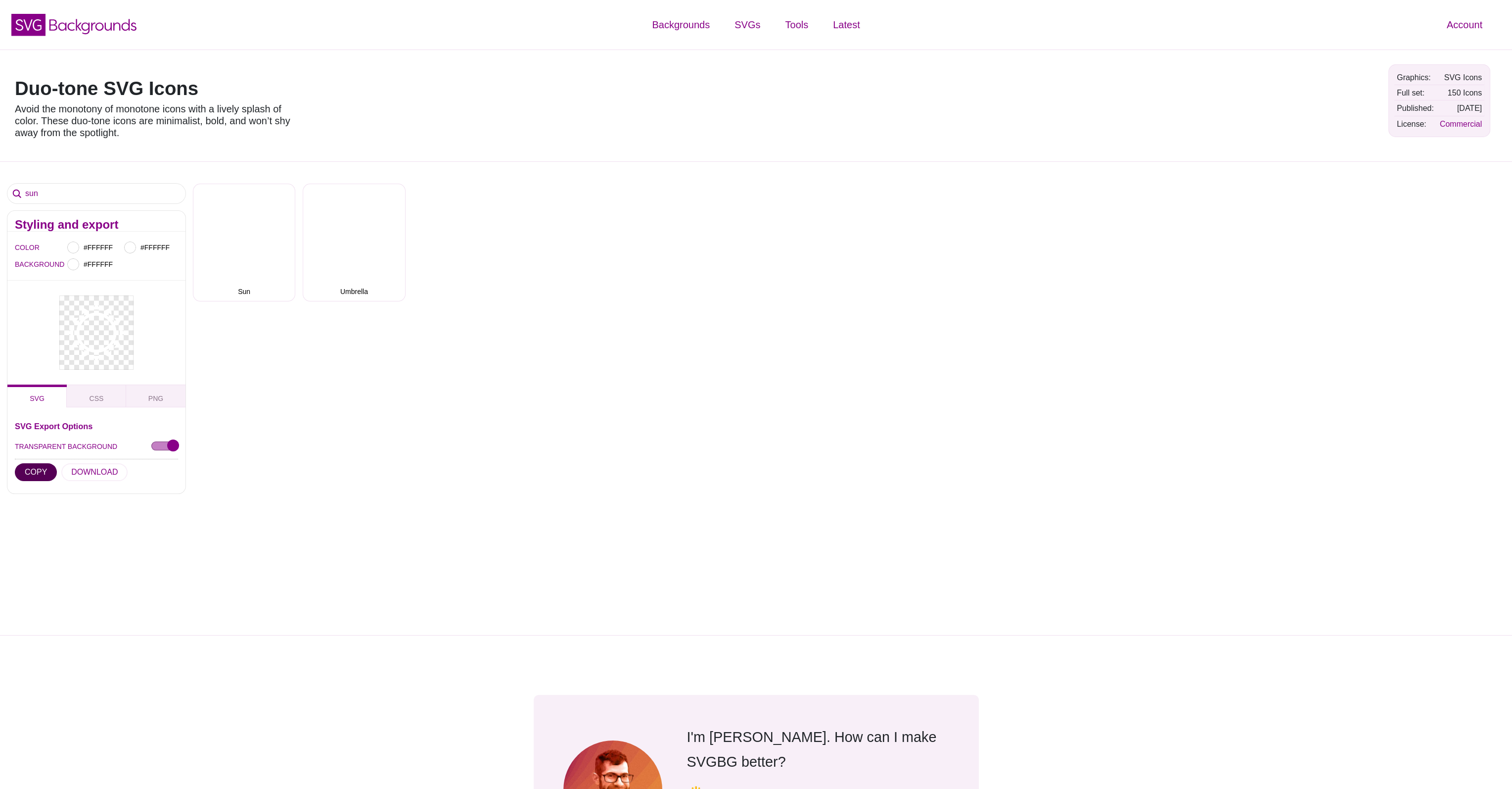
click at [43, 467] on button "COPY" at bounding box center [36, 472] width 42 height 18
